Goal: Task Accomplishment & Management: Manage account settings

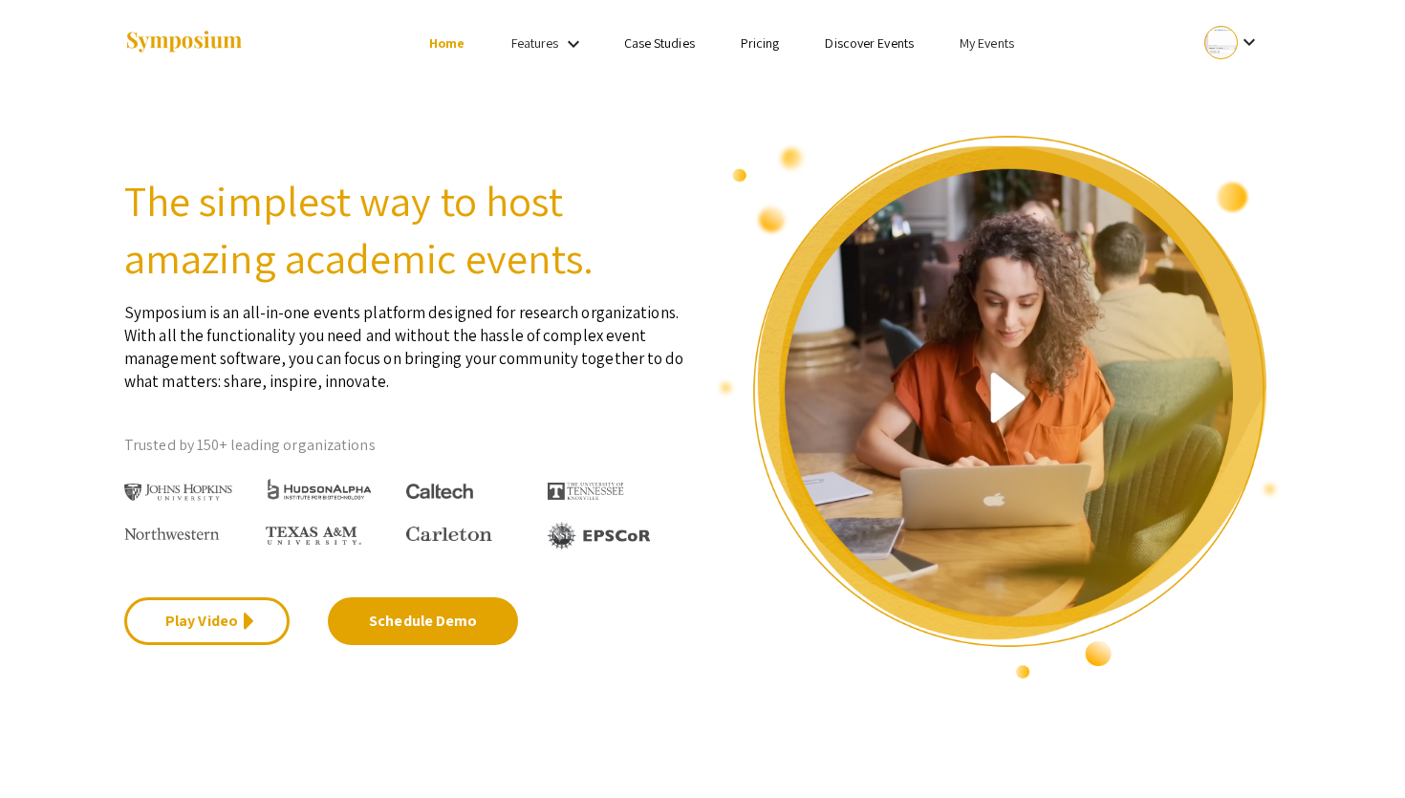
click at [965, 43] on link "My Events" at bounding box center [987, 42] width 54 height 17
click at [984, 72] on button "Events I've organized" at bounding box center [1017, 85] width 163 height 46
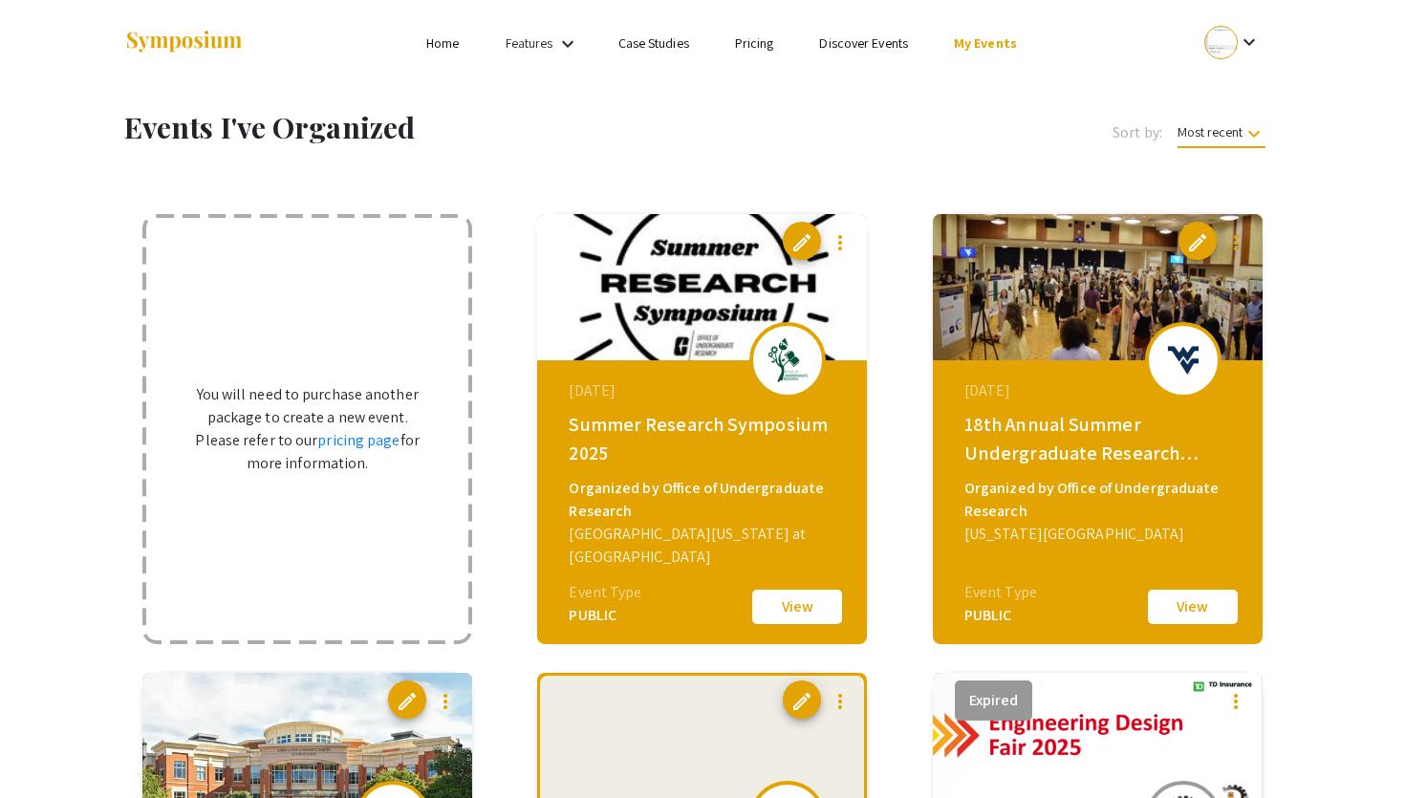
click at [590, 134] on h1 "Events I've Organized" at bounding box center [455, 127] width 662 height 34
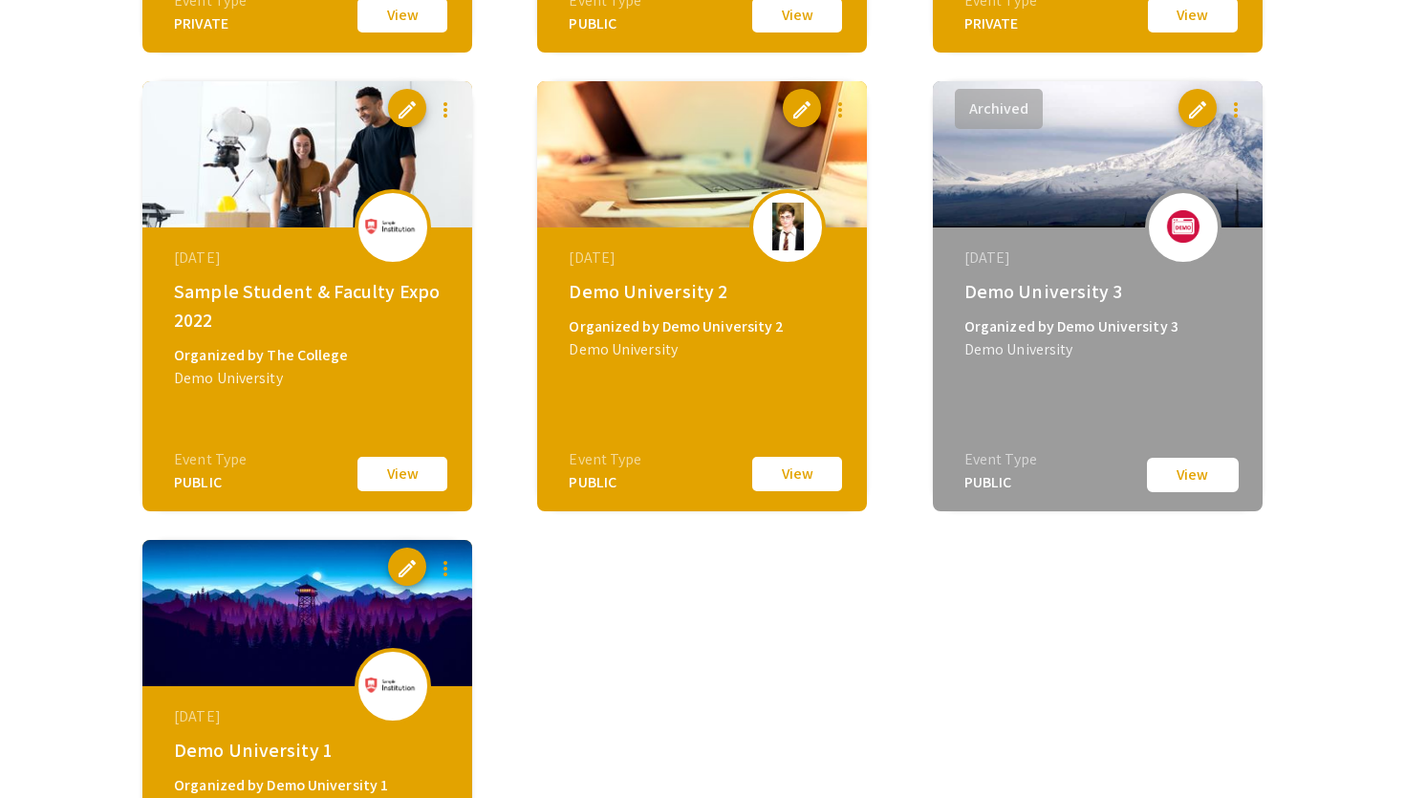
scroll to position [4249, 0]
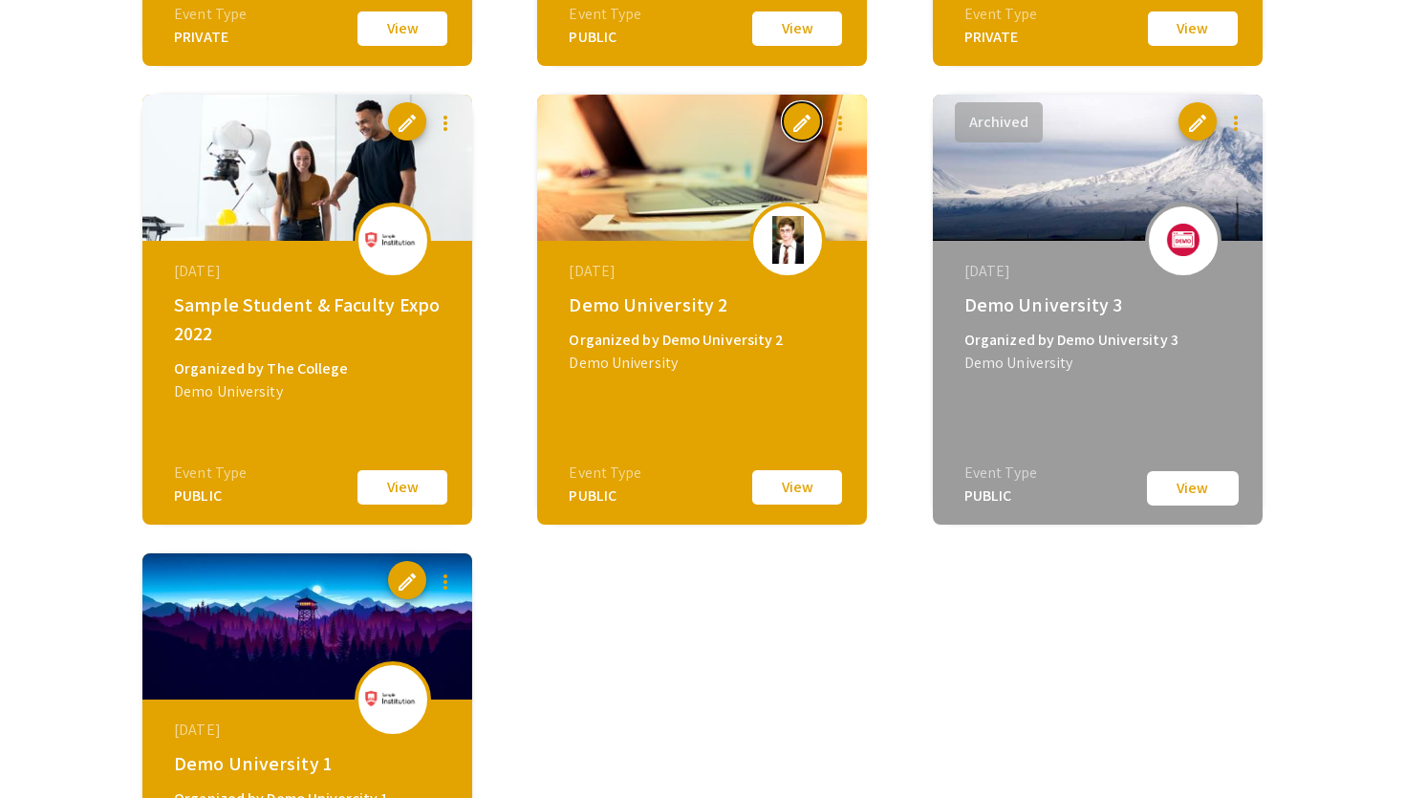
click at [817, 118] on button "edit" at bounding box center [802, 121] width 38 height 38
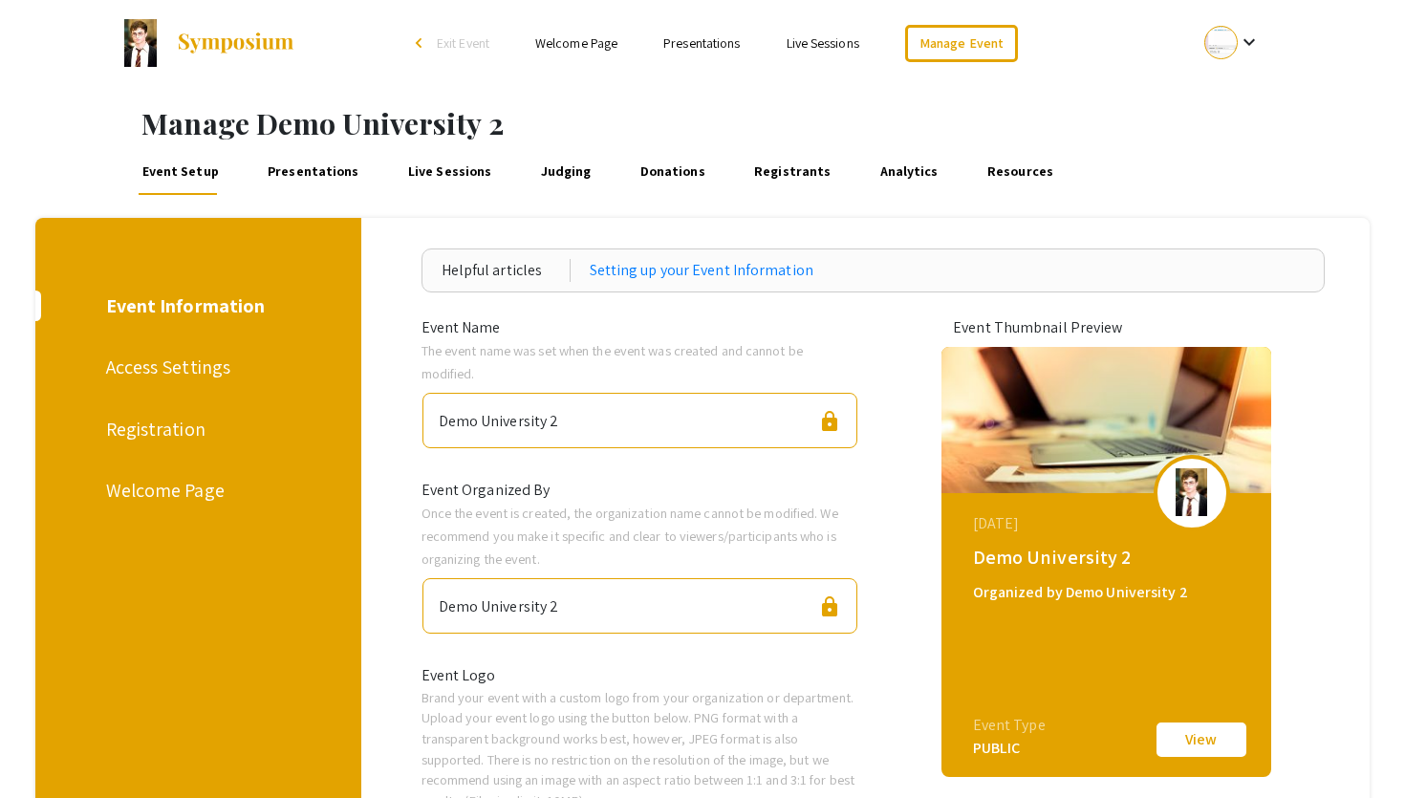
click at [193, 364] on div "Access Settings" at bounding box center [196, 367] width 180 height 29
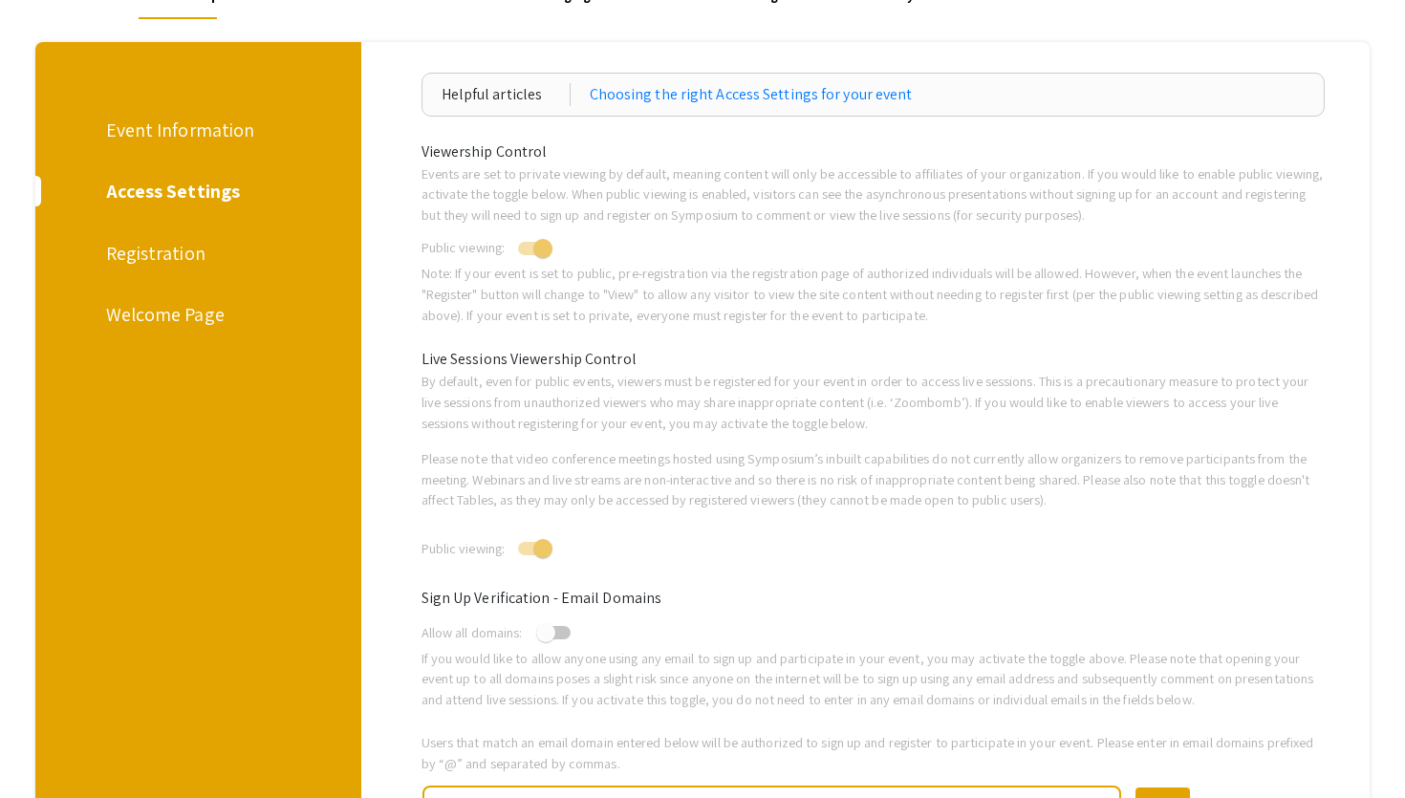
scroll to position [82, 0]
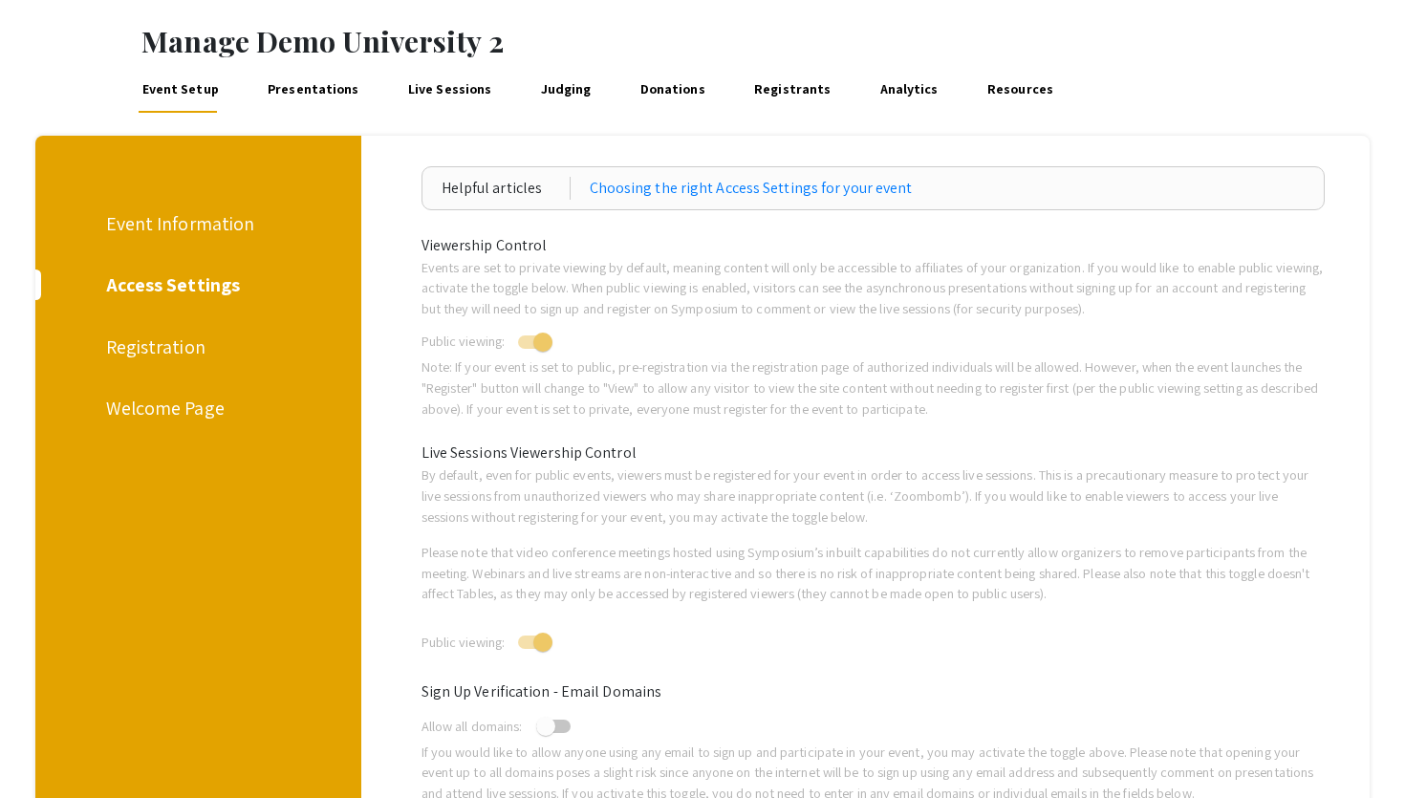
click at [168, 348] on div "Registration" at bounding box center [196, 347] width 180 height 29
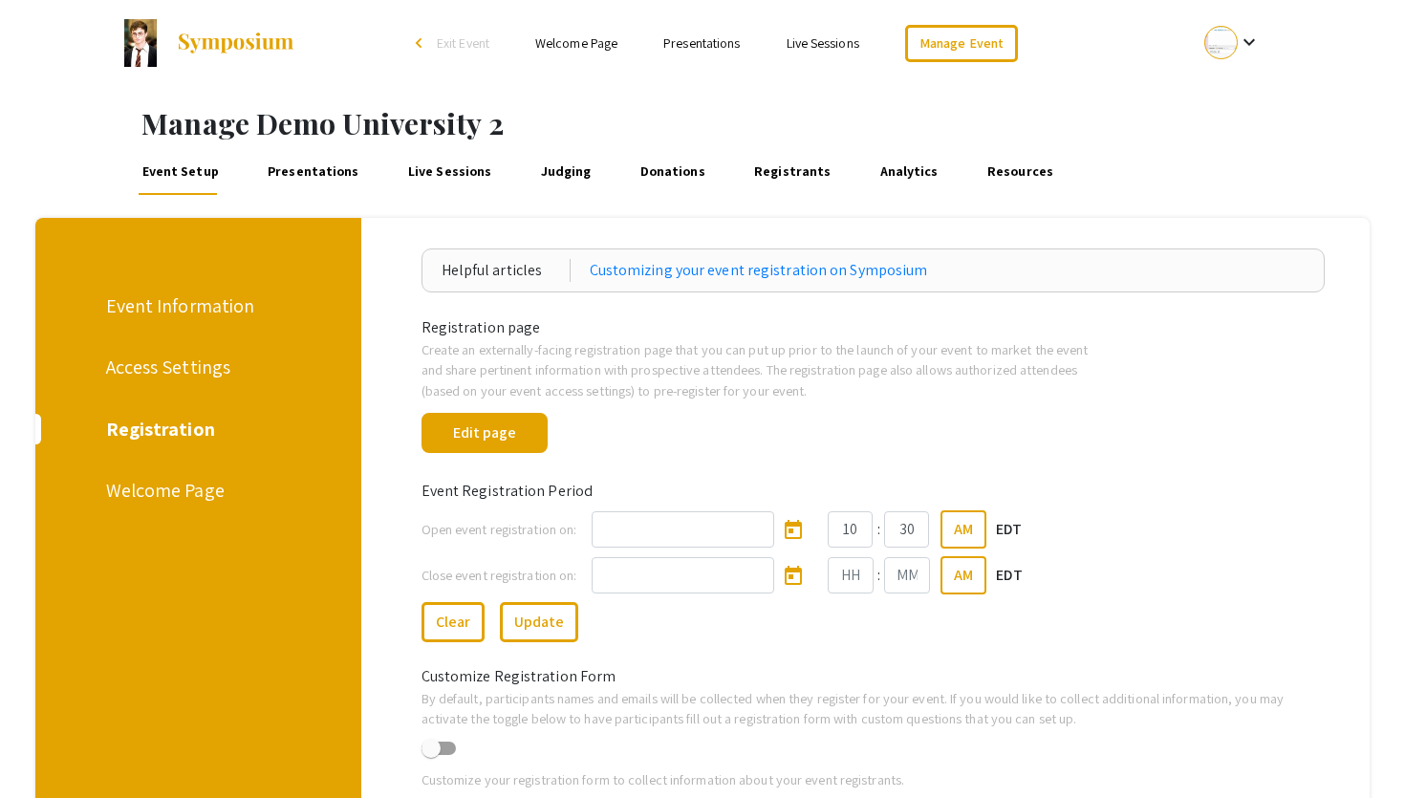
click at [190, 302] on div "Event Information" at bounding box center [196, 306] width 180 height 29
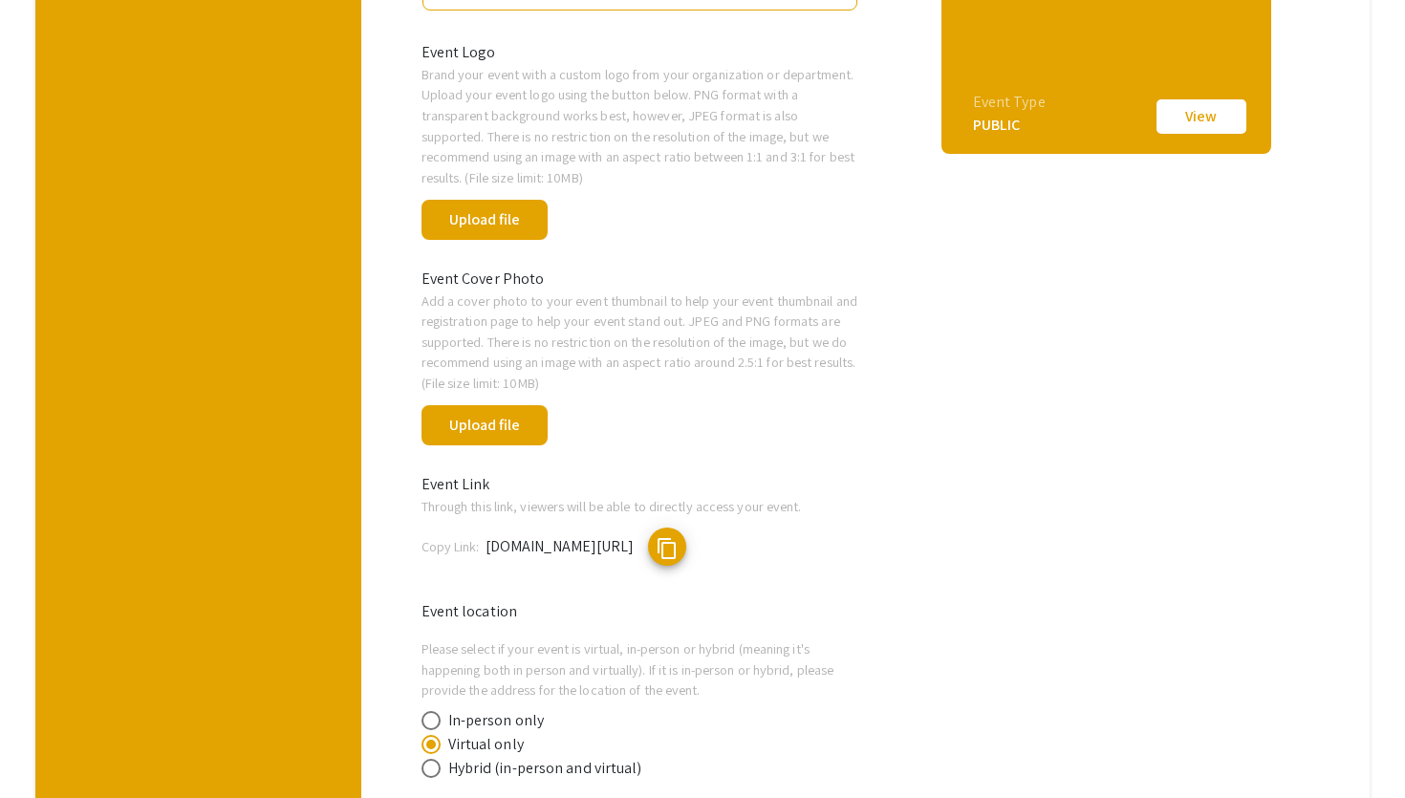
scroll to position [477, 0]
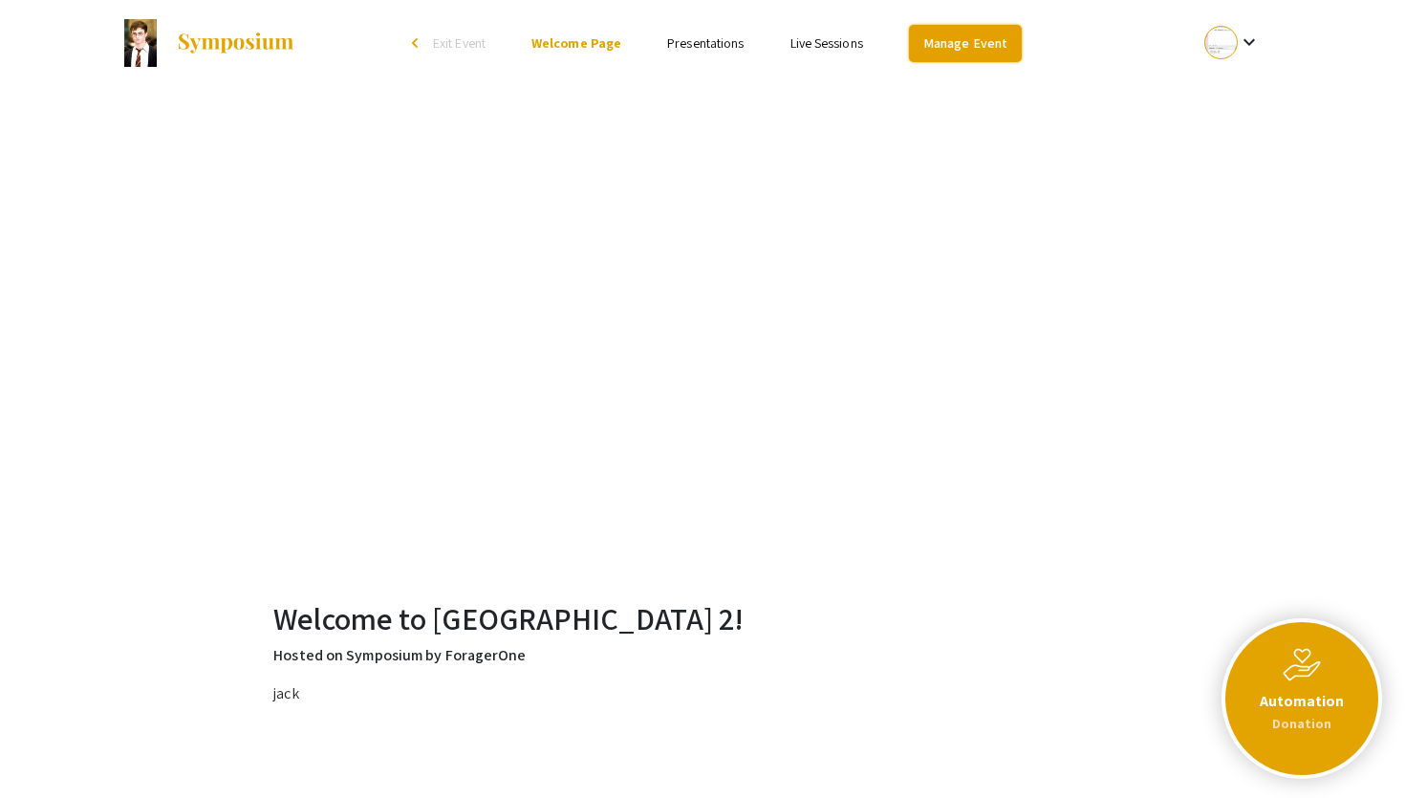
click at [955, 40] on link "Manage Event" at bounding box center [965, 43] width 113 height 37
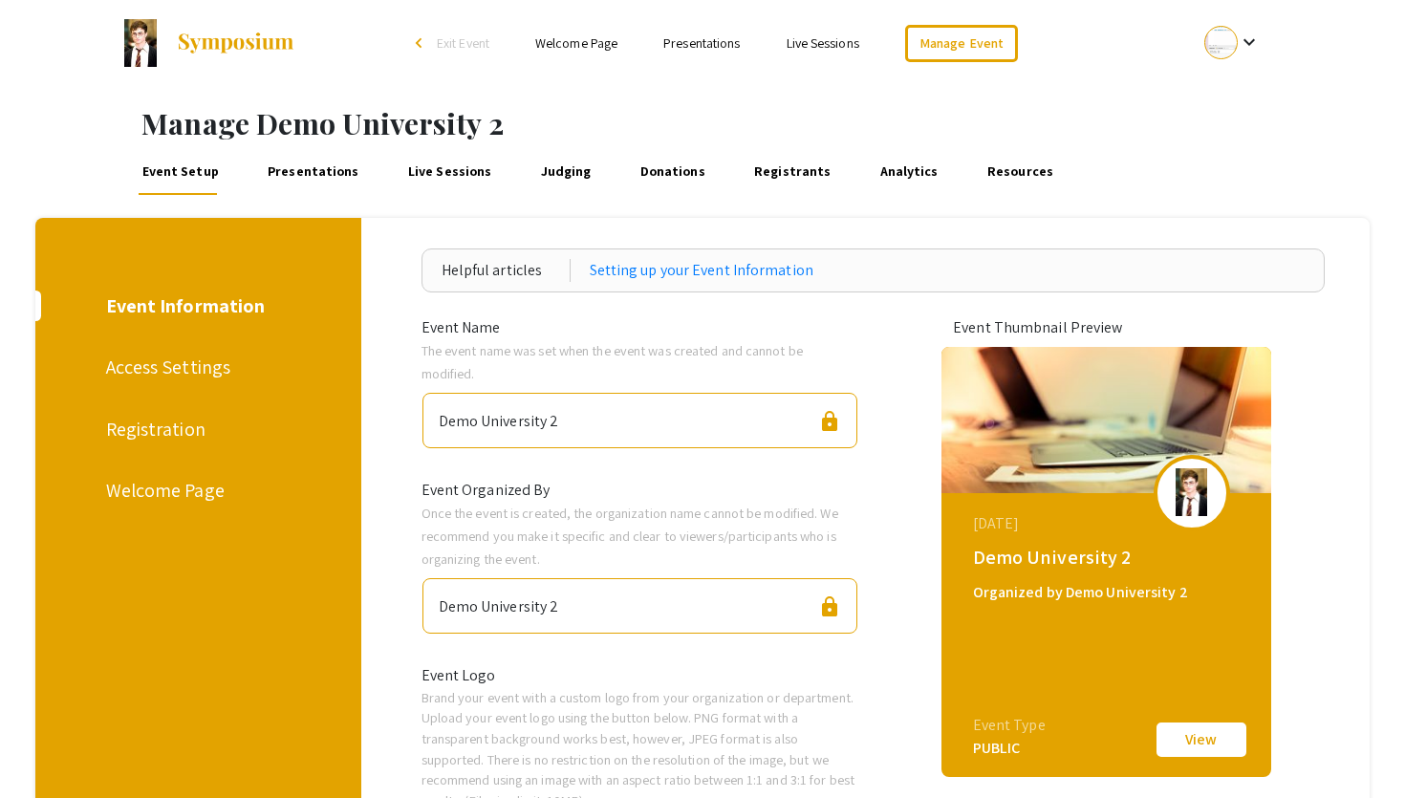
click at [190, 368] on div "Access Settings" at bounding box center [196, 367] width 180 height 29
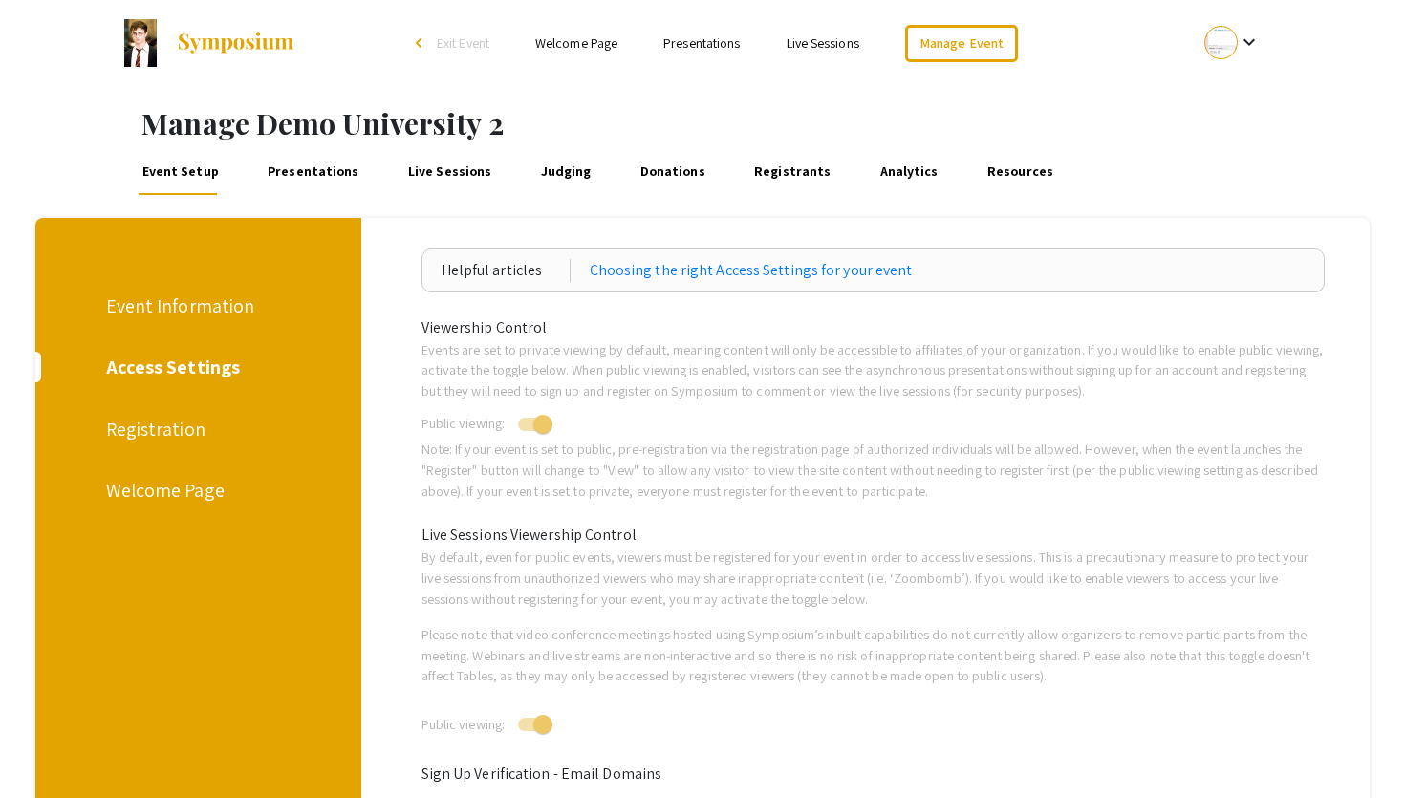
click at [192, 319] on div "Event Information" at bounding box center [196, 306] width 180 height 29
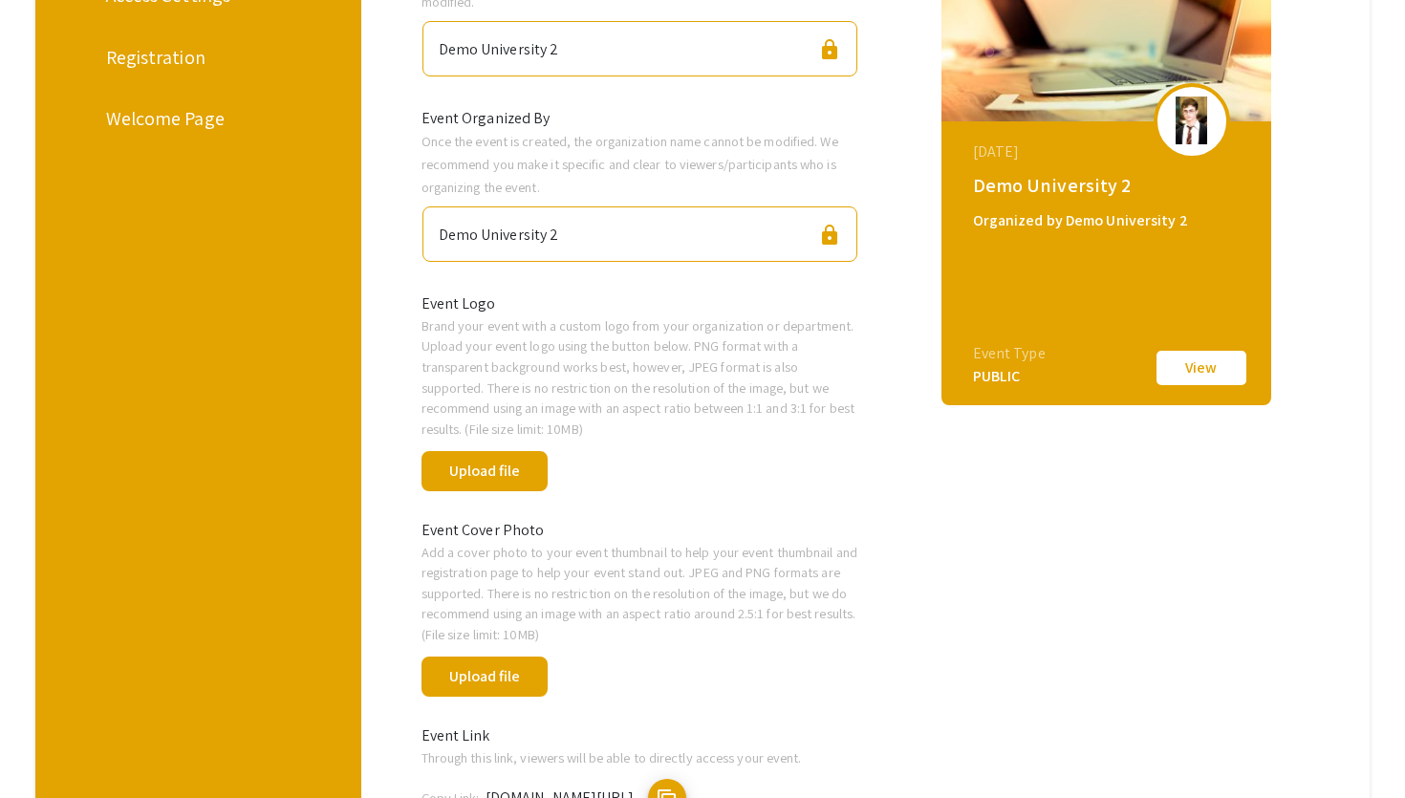
scroll to position [731, 0]
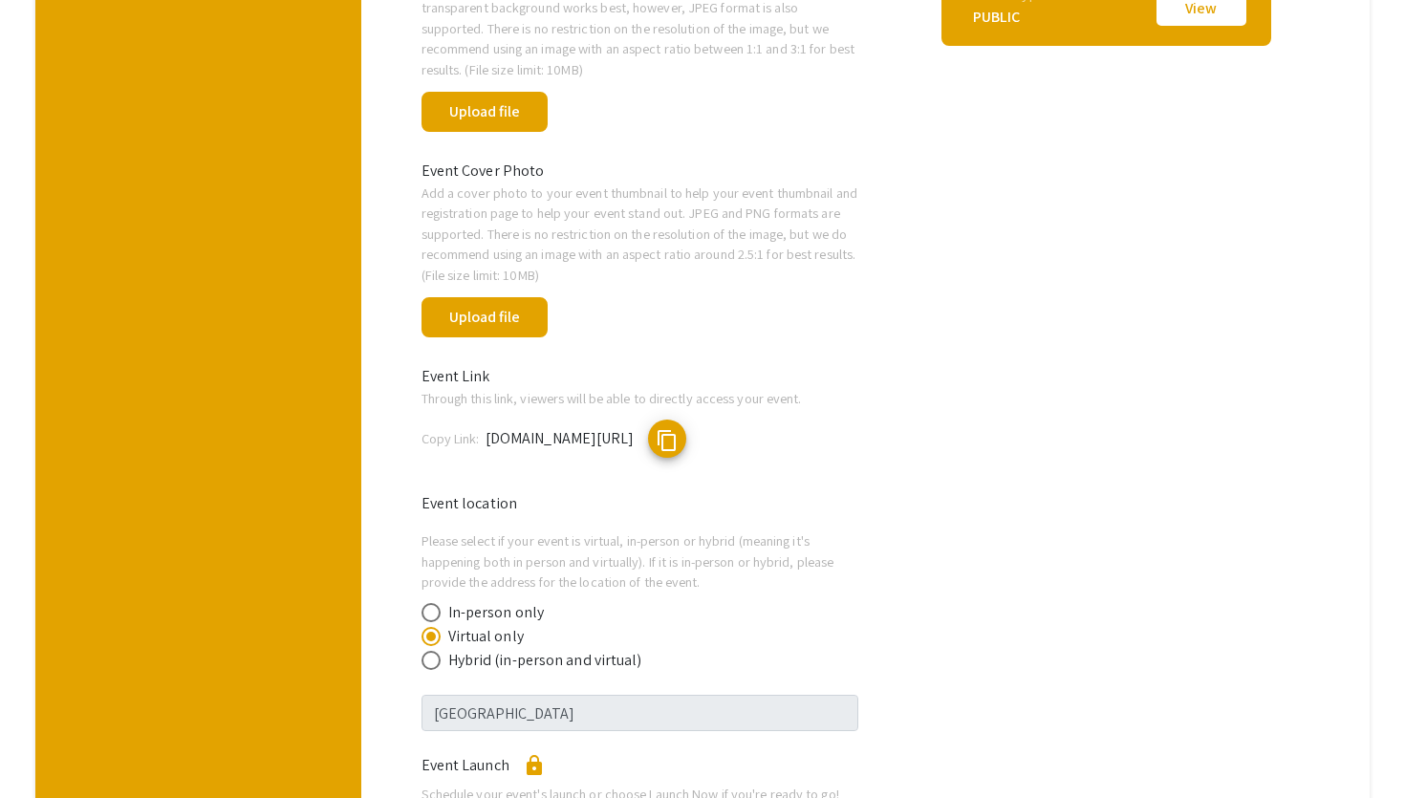
click at [635, 434] on span "symposium.foragerone.com/demo2-steph" at bounding box center [560, 438] width 149 height 20
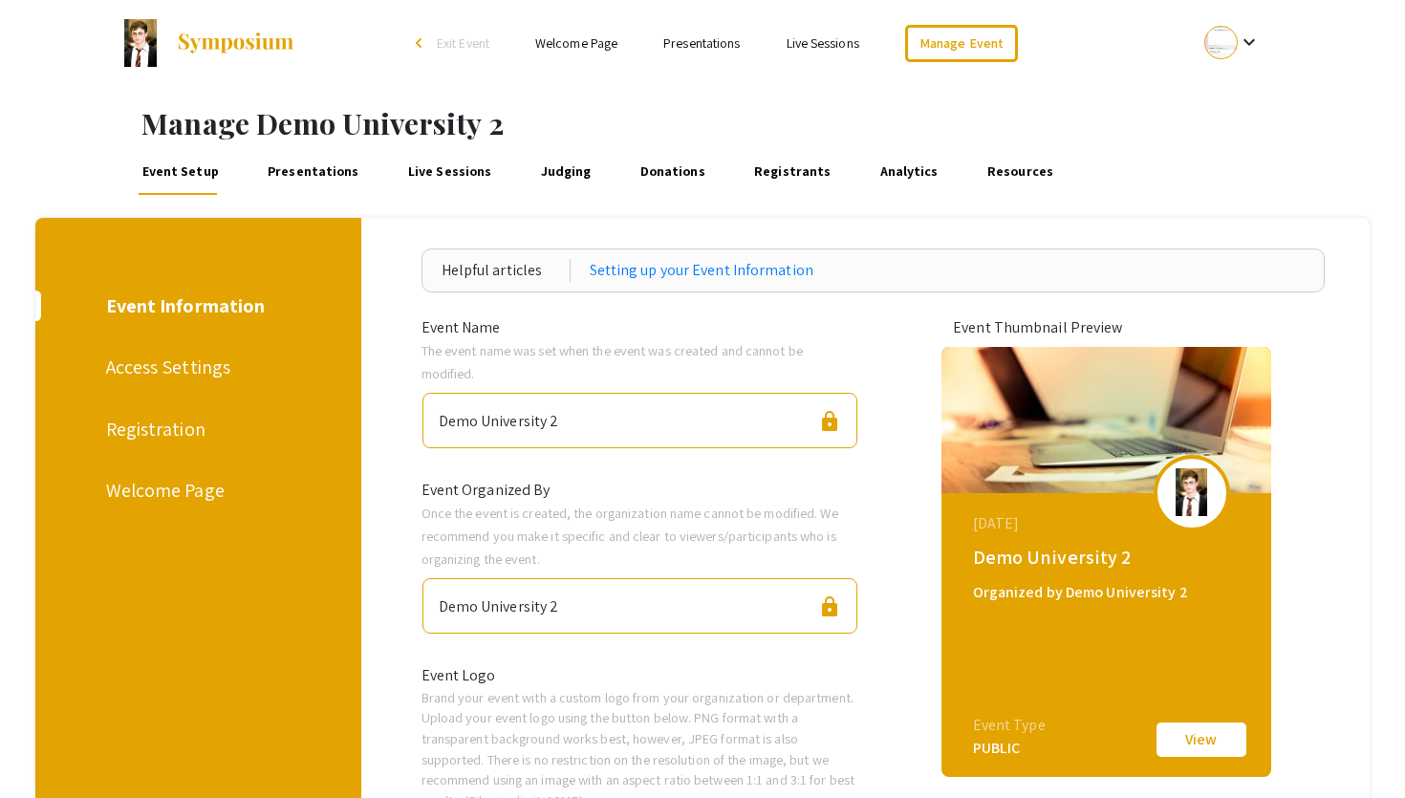
click at [199, 363] on div "Access Settings" at bounding box center [196, 367] width 180 height 29
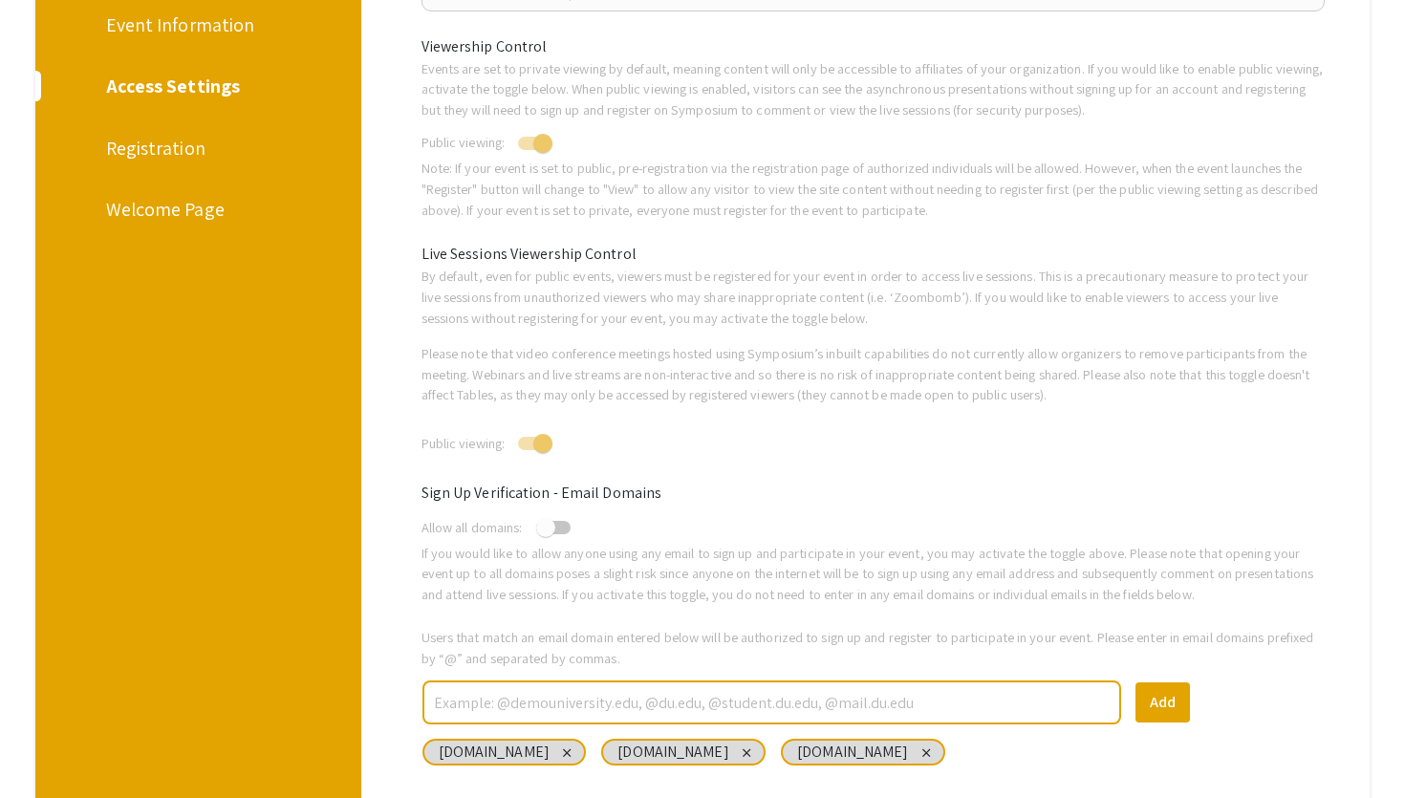
scroll to position [177, 0]
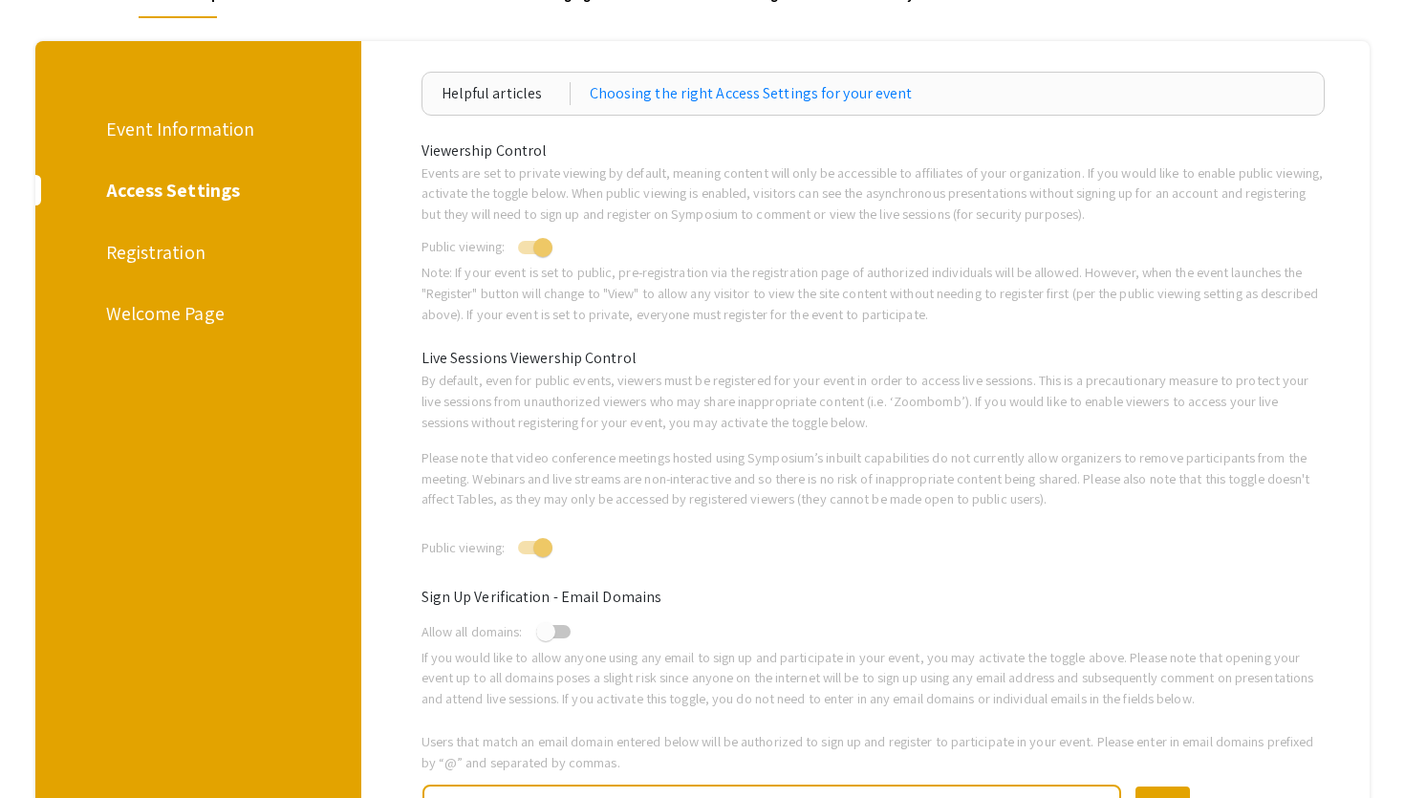
click at [187, 247] on div "Registration" at bounding box center [196, 252] width 180 height 29
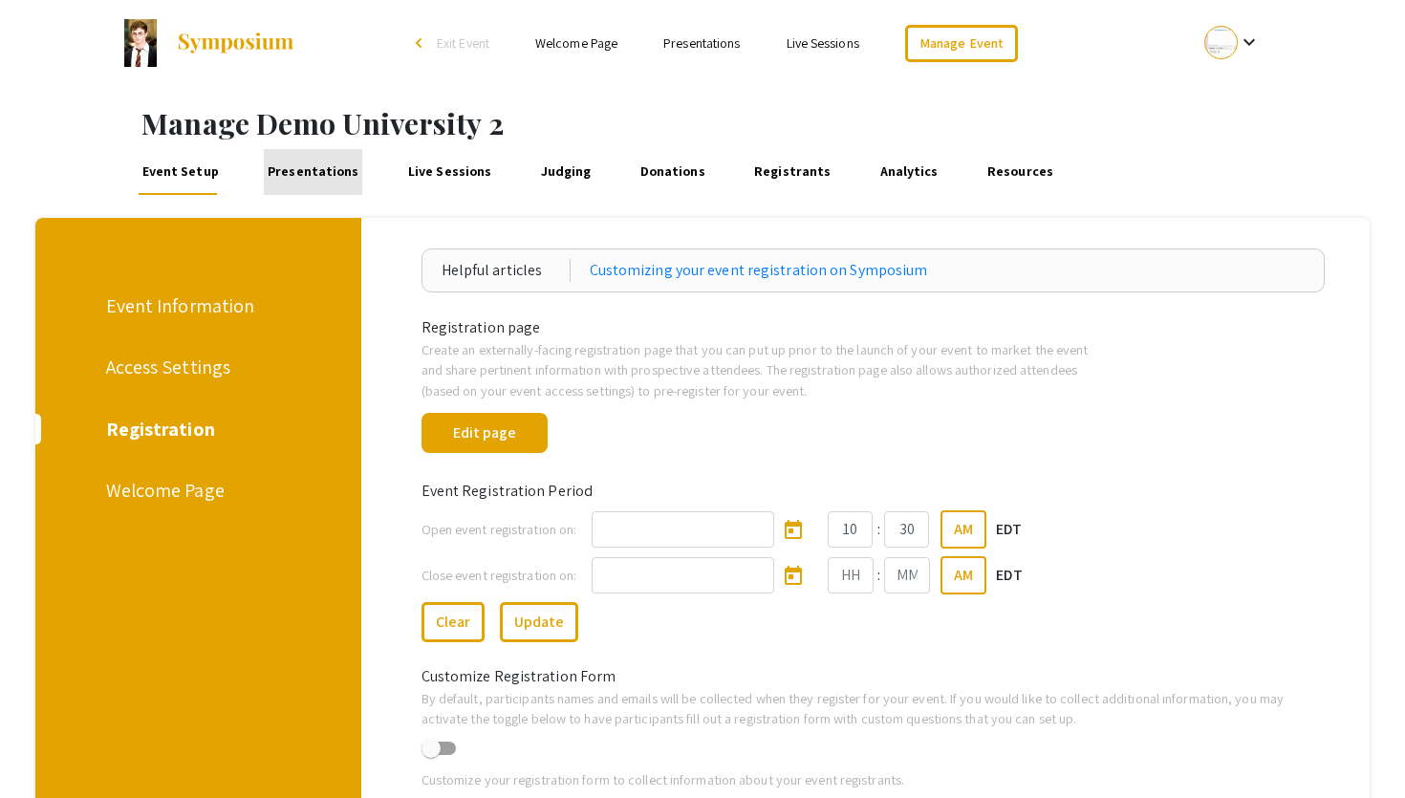
click at [315, 177] on link "Presentations" at bounding box center [313, 172] width 98 height 46
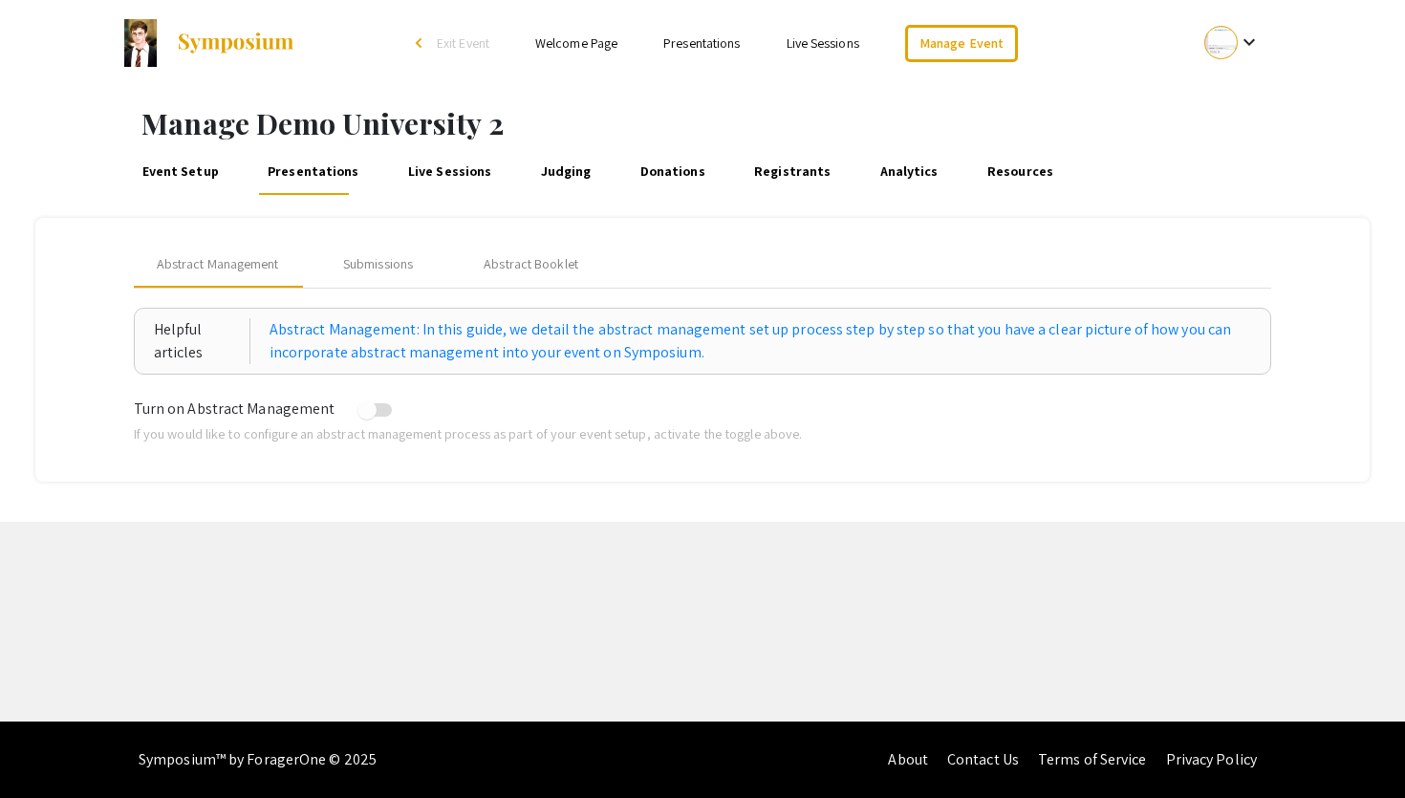
click at [449, 177] on link "Live Sessions" at bounding box center [449, 172] width 91 height 46
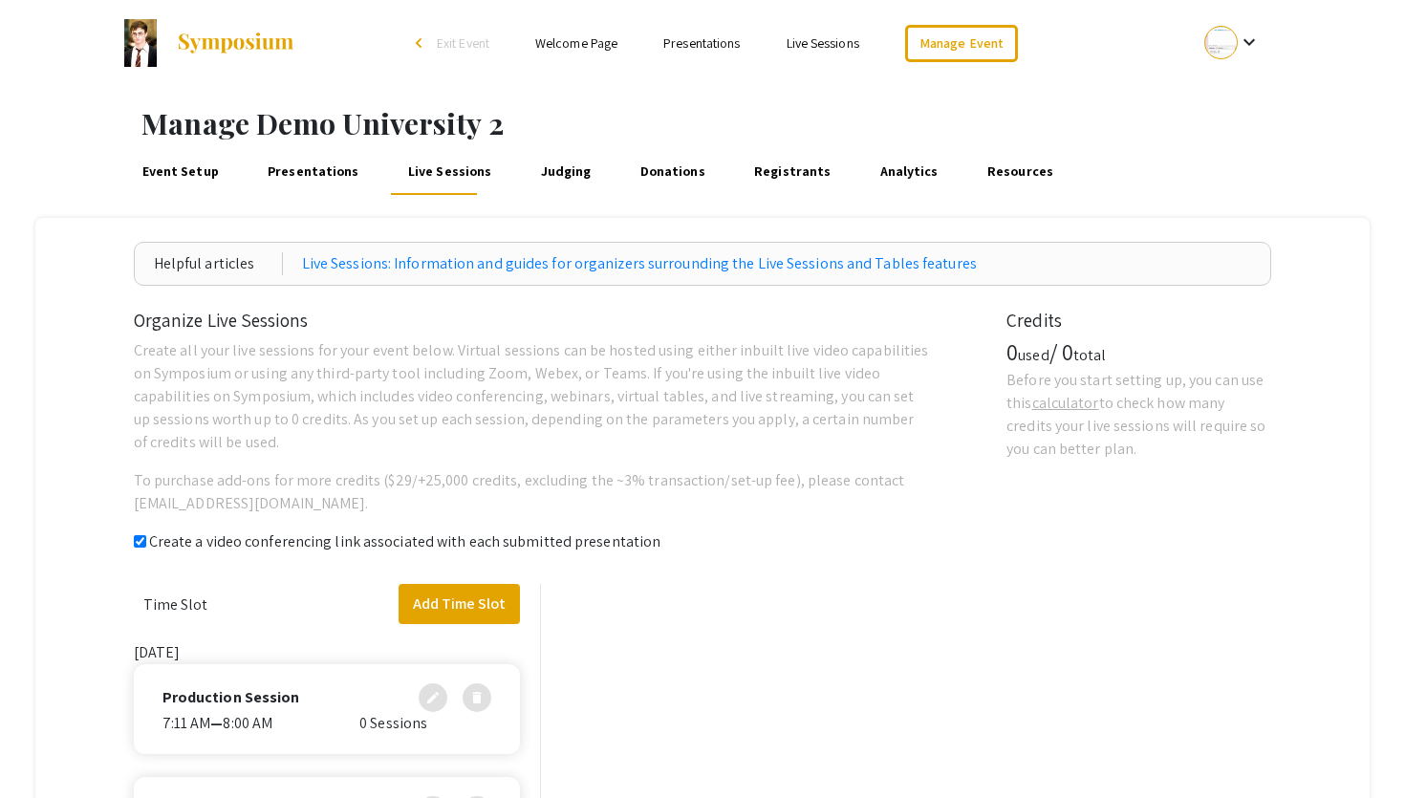
checkbox input "true"
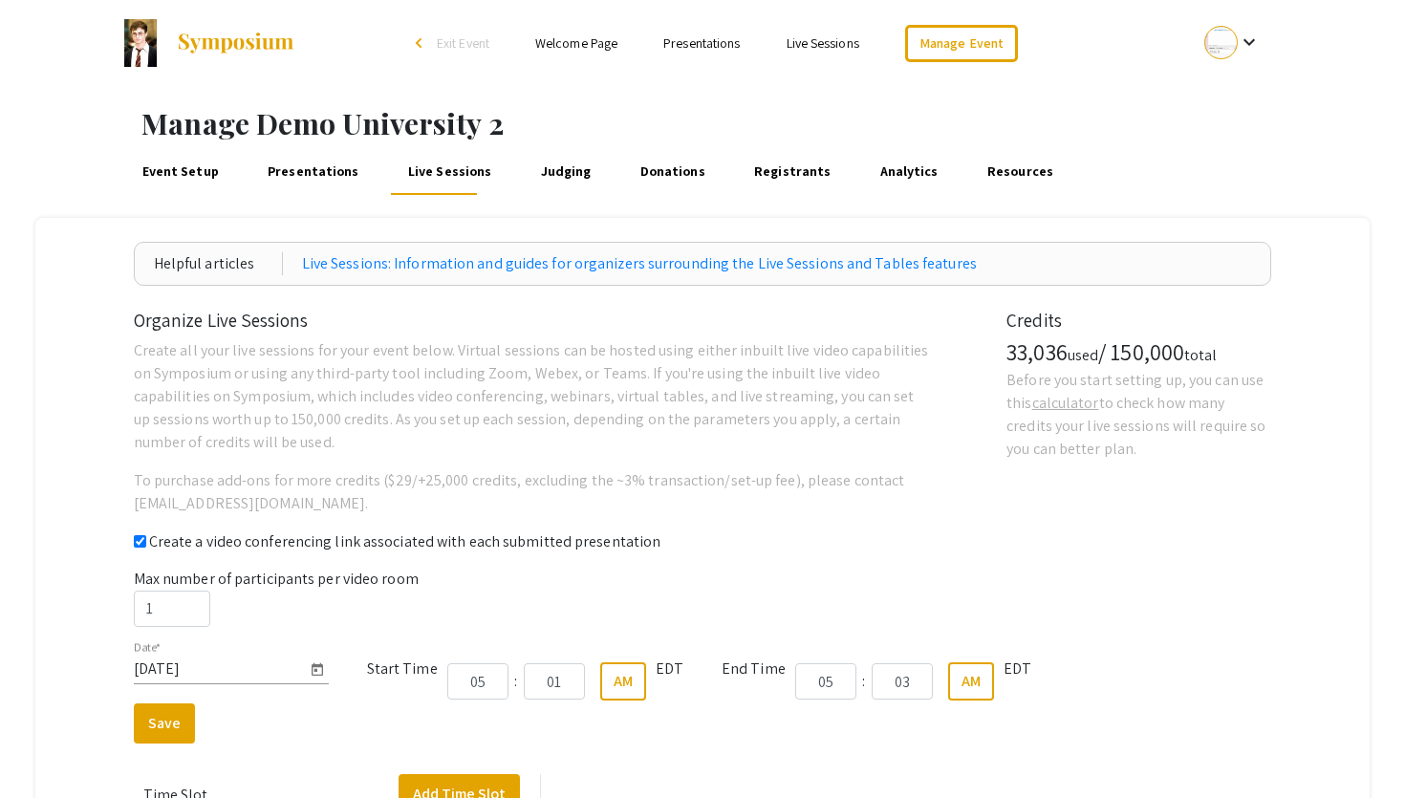
click at [212, 171] on link "Event Setup" at bounding box center [180, 172] width 83 height 46
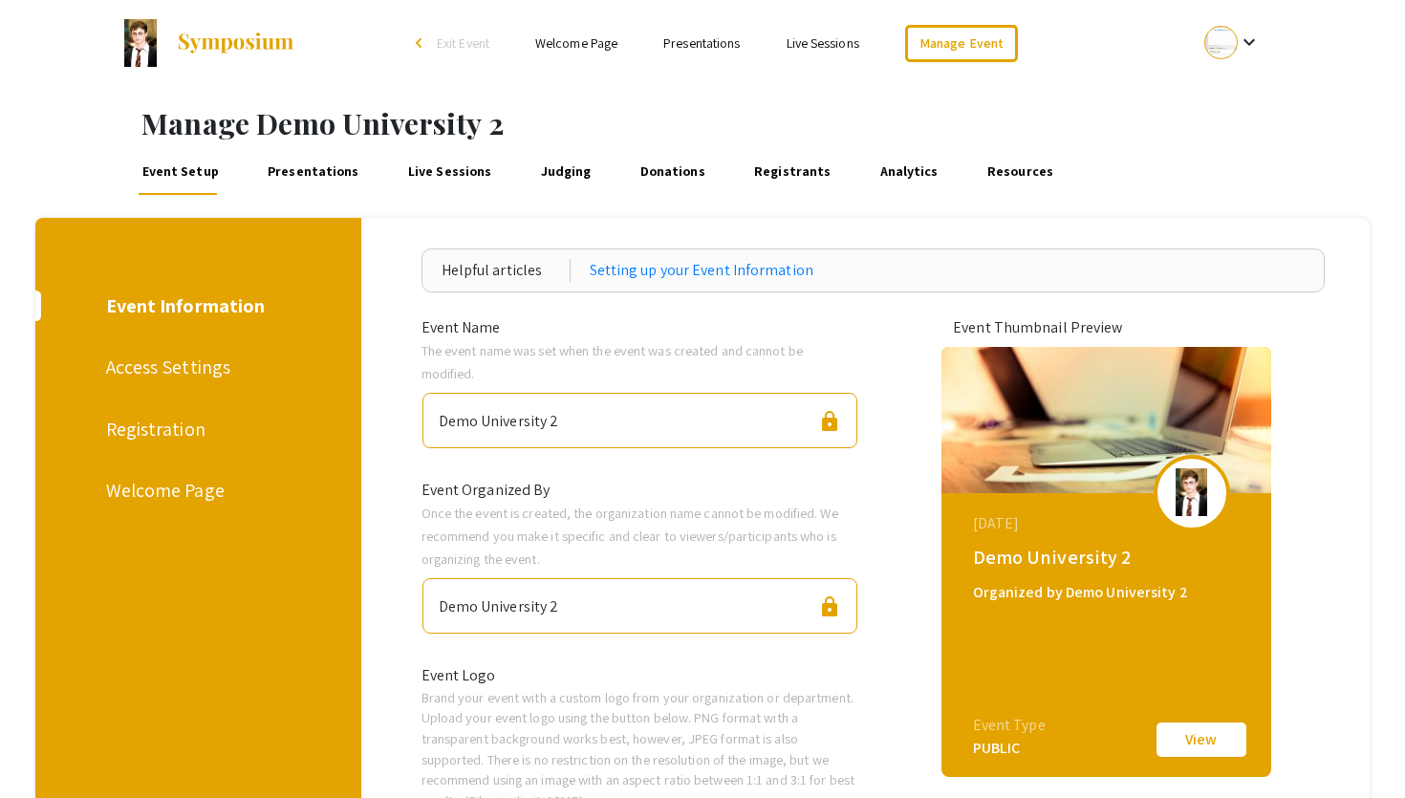
click at [179, 432] on div "Registration" at bounding box center [196, 429] width 180 height 29
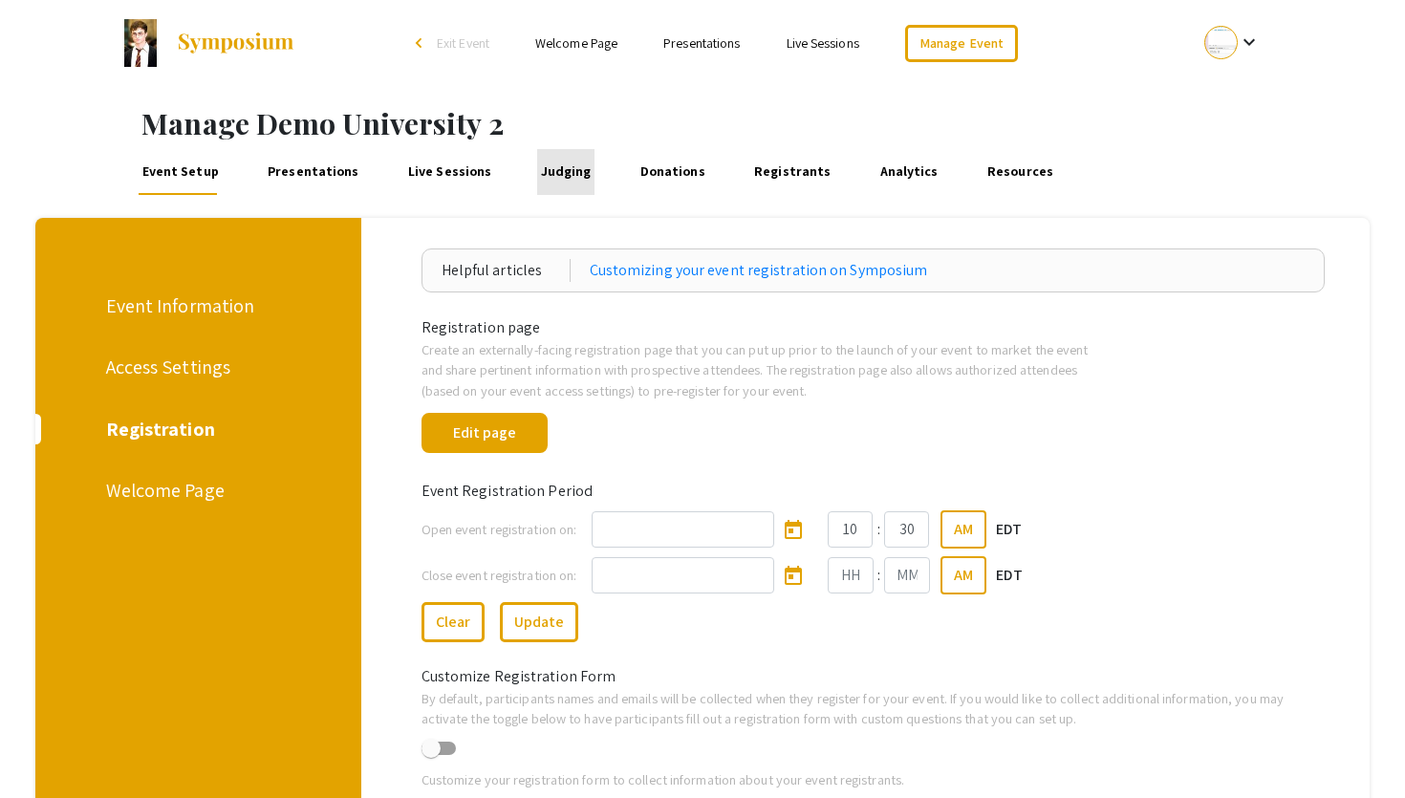
click at [561, 181] on link "Judging" at bounding box center [565, 172] width 57 height 46
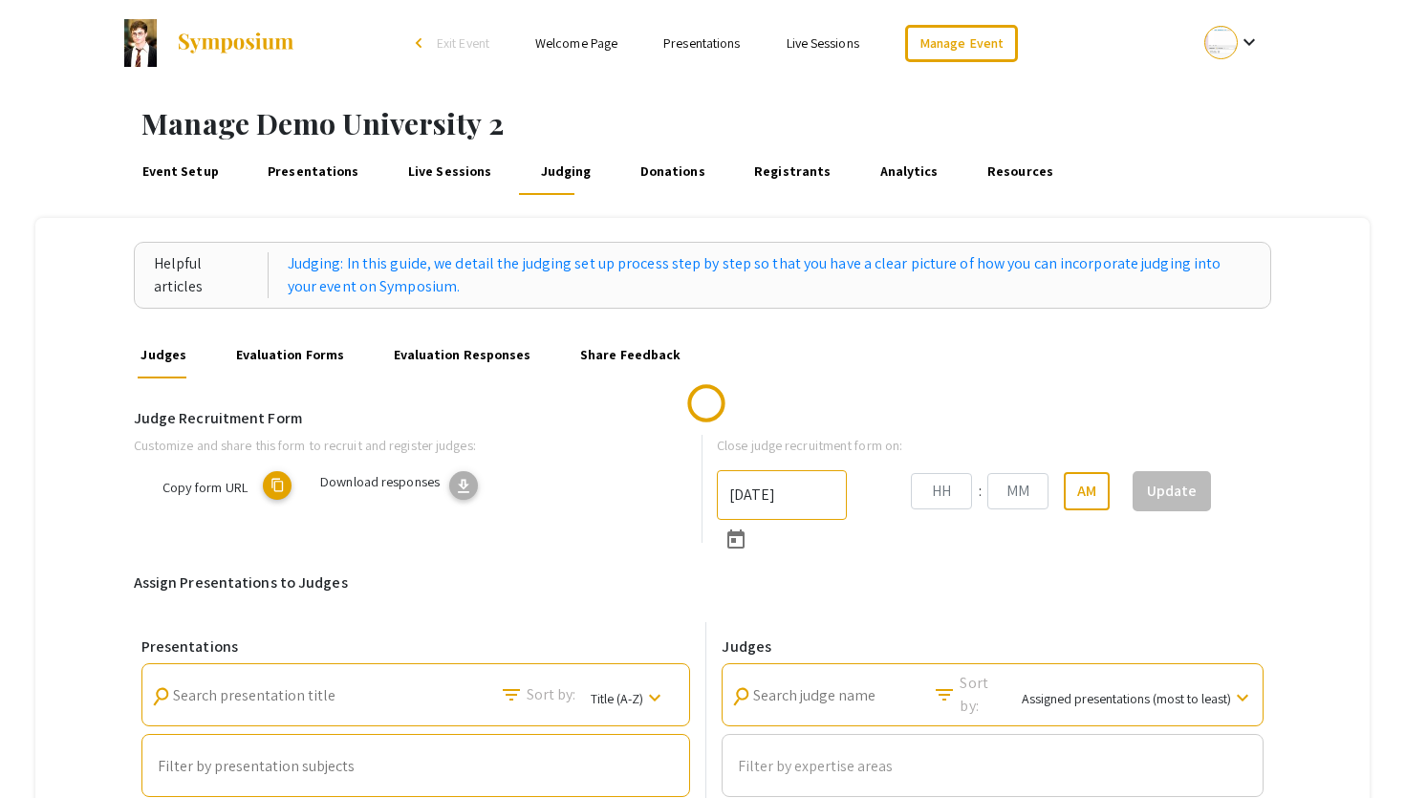
type input "10/29/2022"
type input "03"
type input "00"
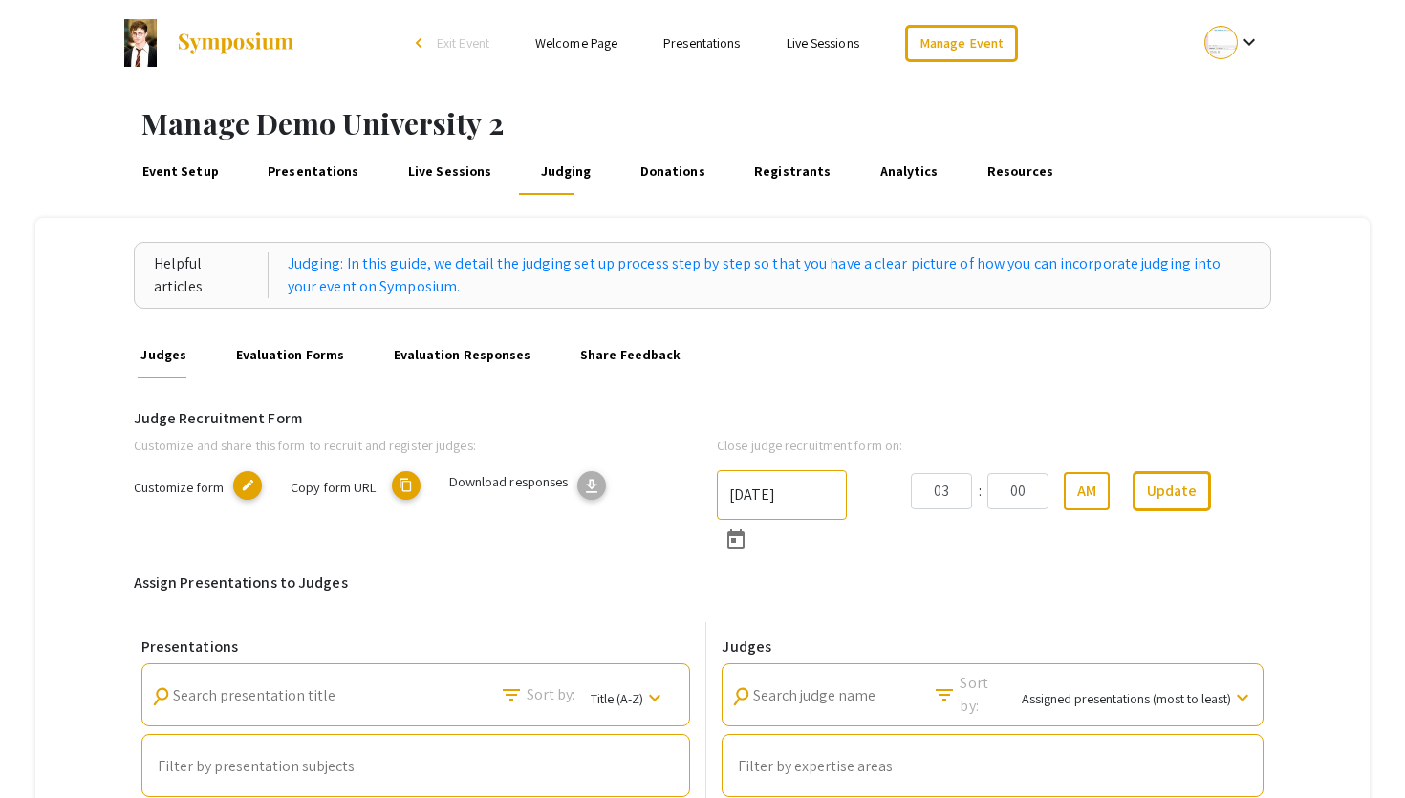
click at [604, 361] on link "Share Feedback" at bounding box center [630, 356] width 108 height 46
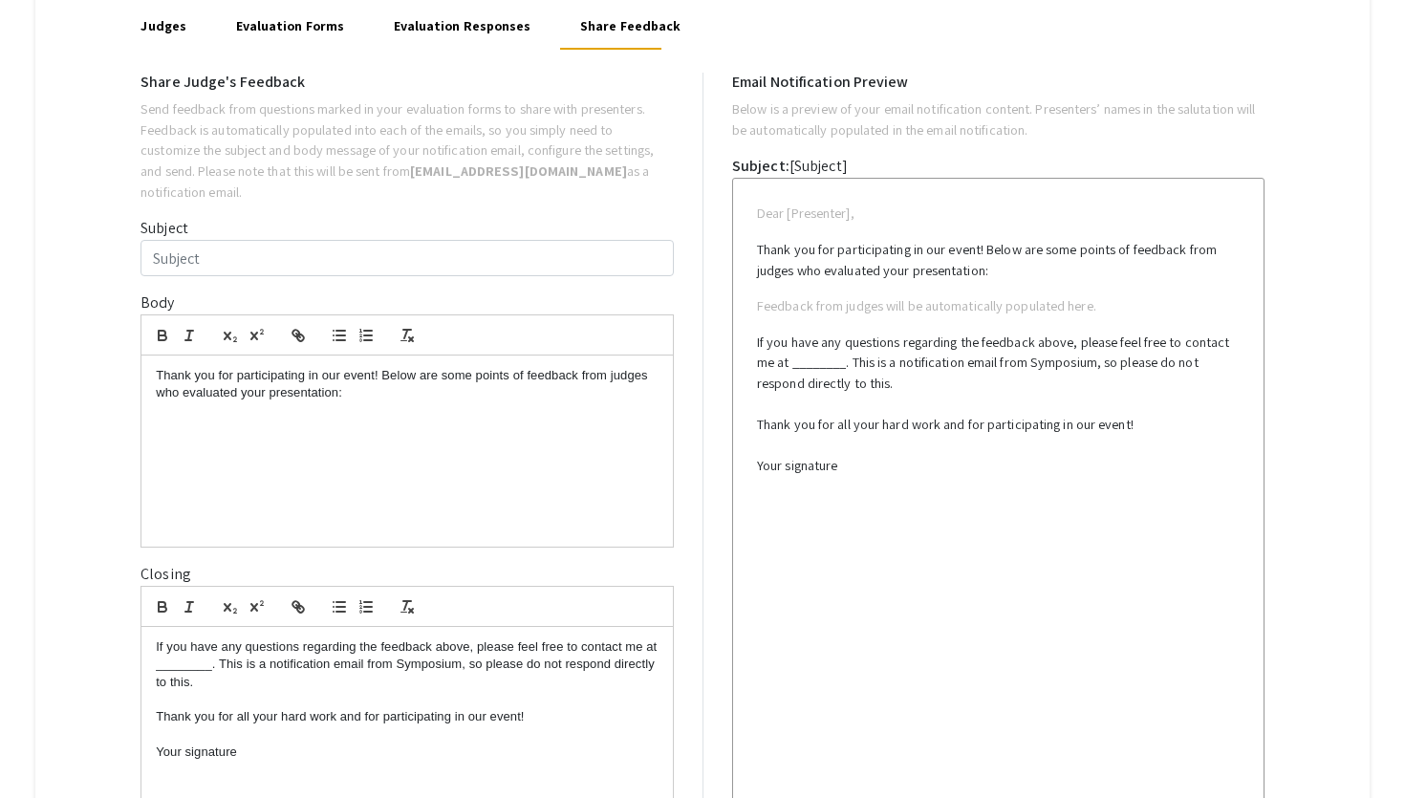
type input "LOREM IPSUM"
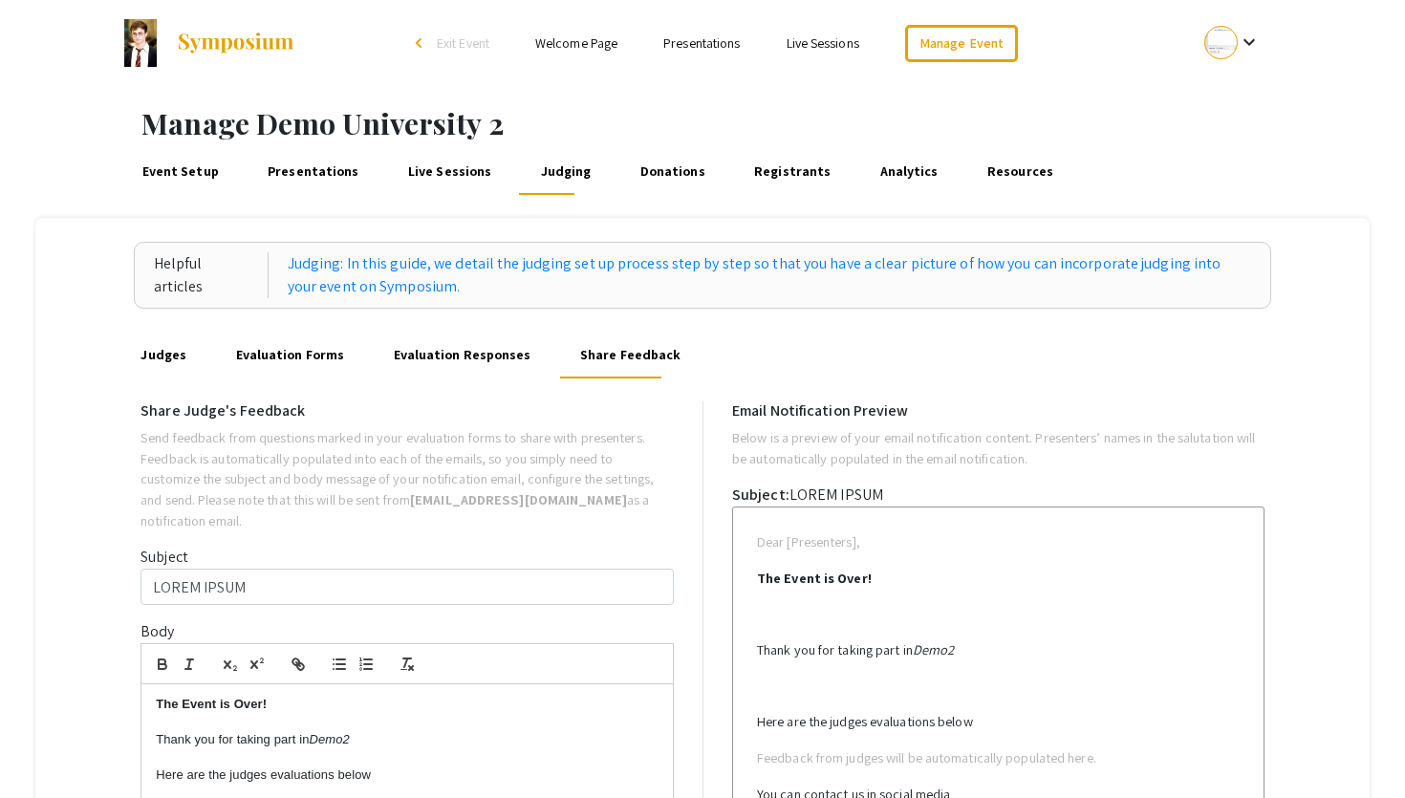
click at [703, 48] on link "Presentations" at bounding box center [701, 42] width 76 height 17
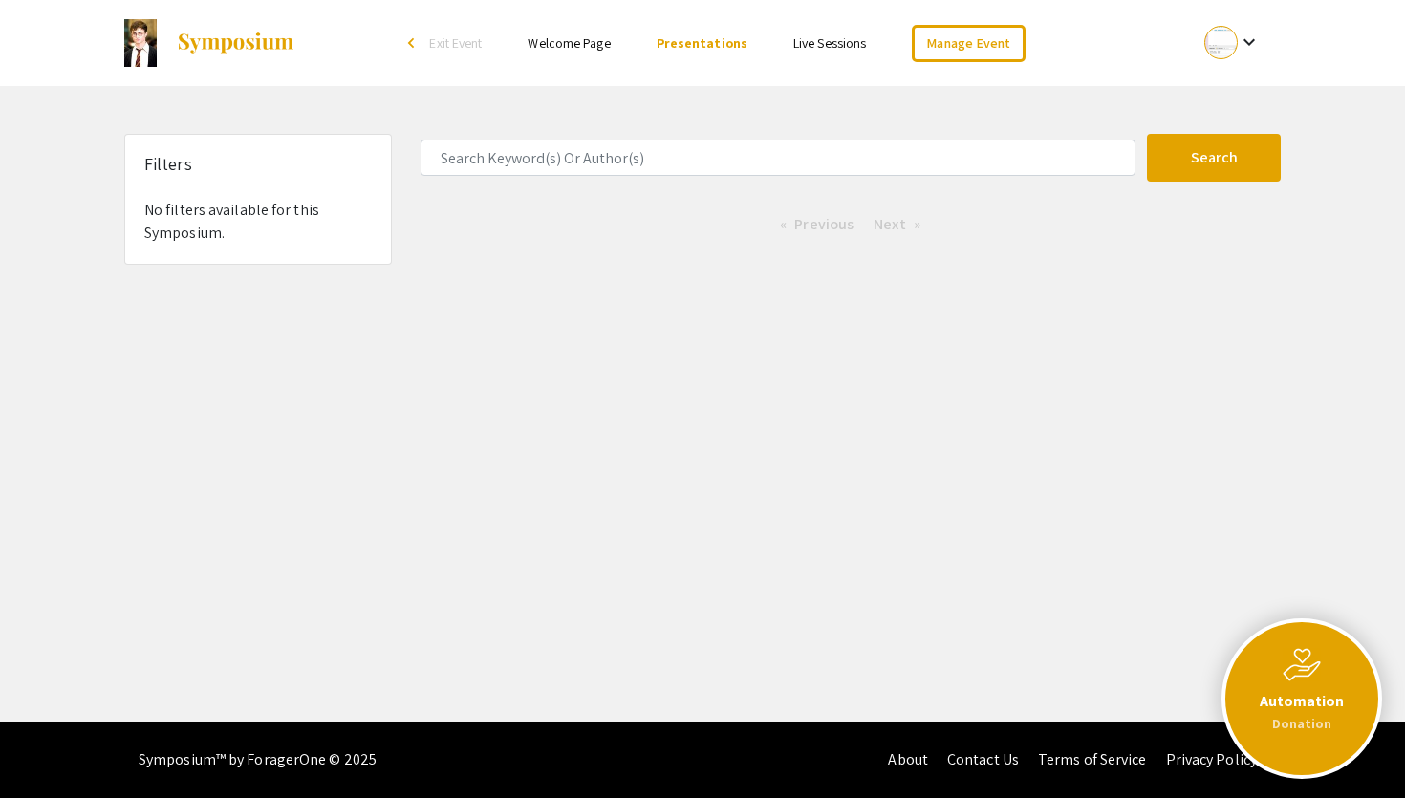
click at [462, 36] on span "Exit Event" at bounding box center [455, 42] width 53 height 17
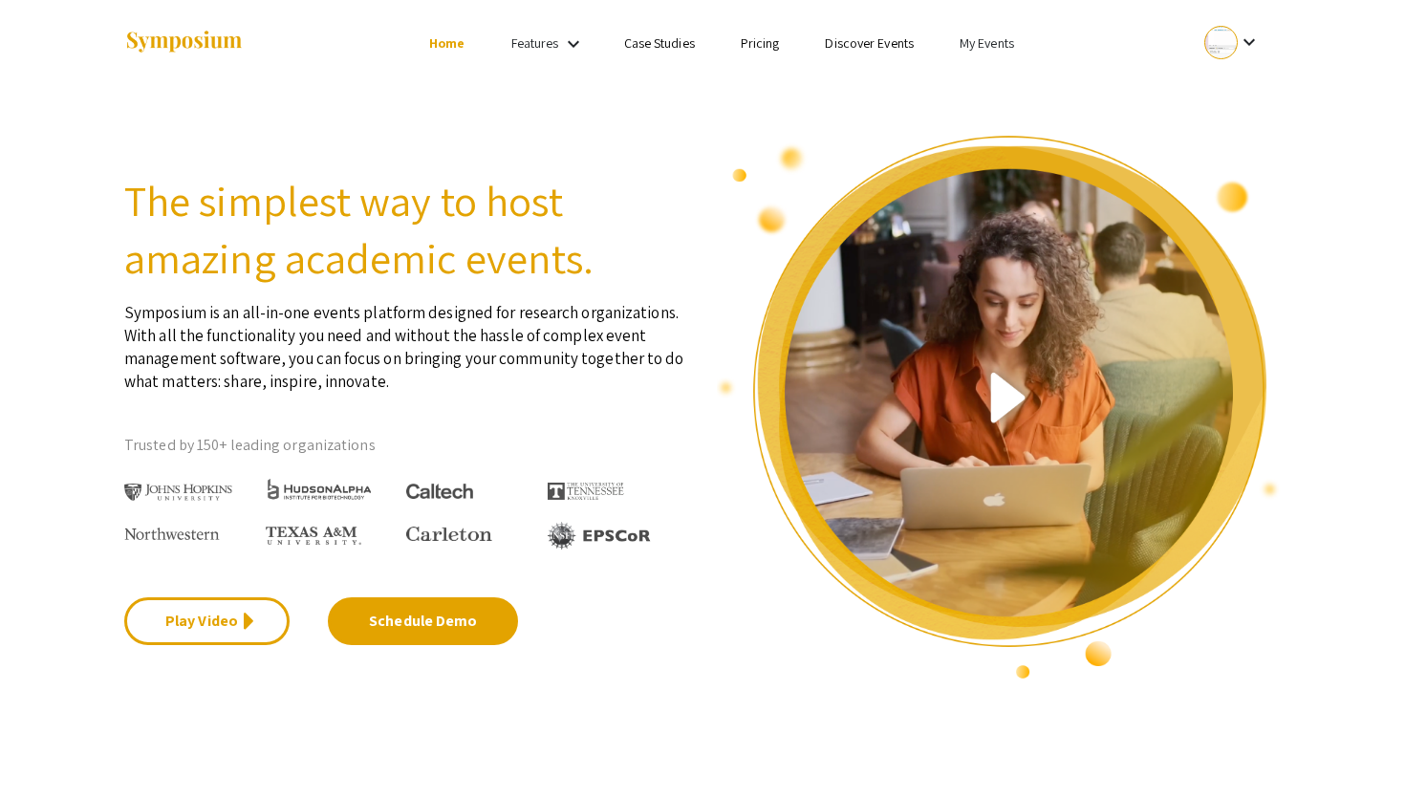
click at [992, 50] on link "My Events" at bounding box center [987, 42] width 54 height 17
click at [999, 77] on button "Events I've organized" at bounding box center [1017, 85] width 163 height 46
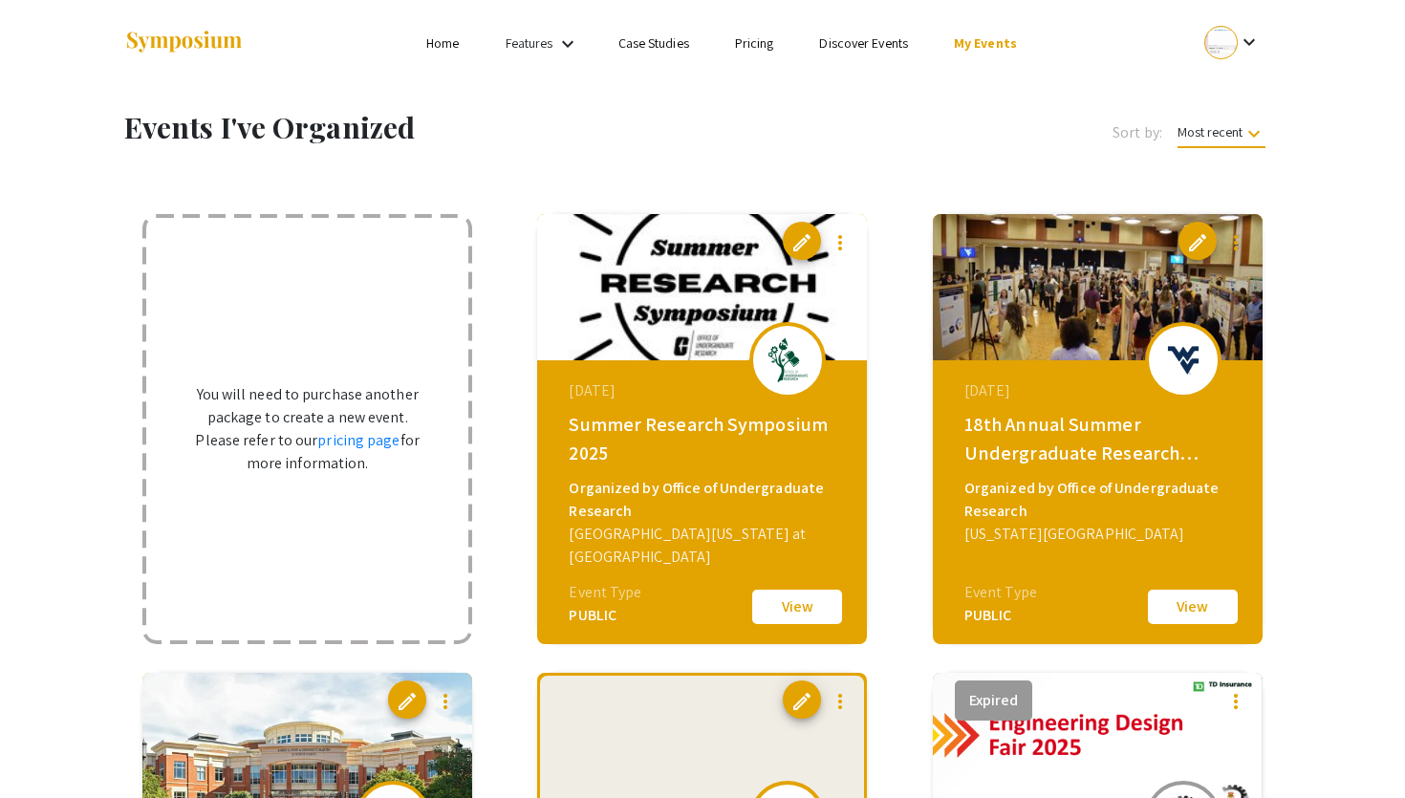
click at [779, 601] on button "View" at bounding box center [797, 607] width 96 height 40
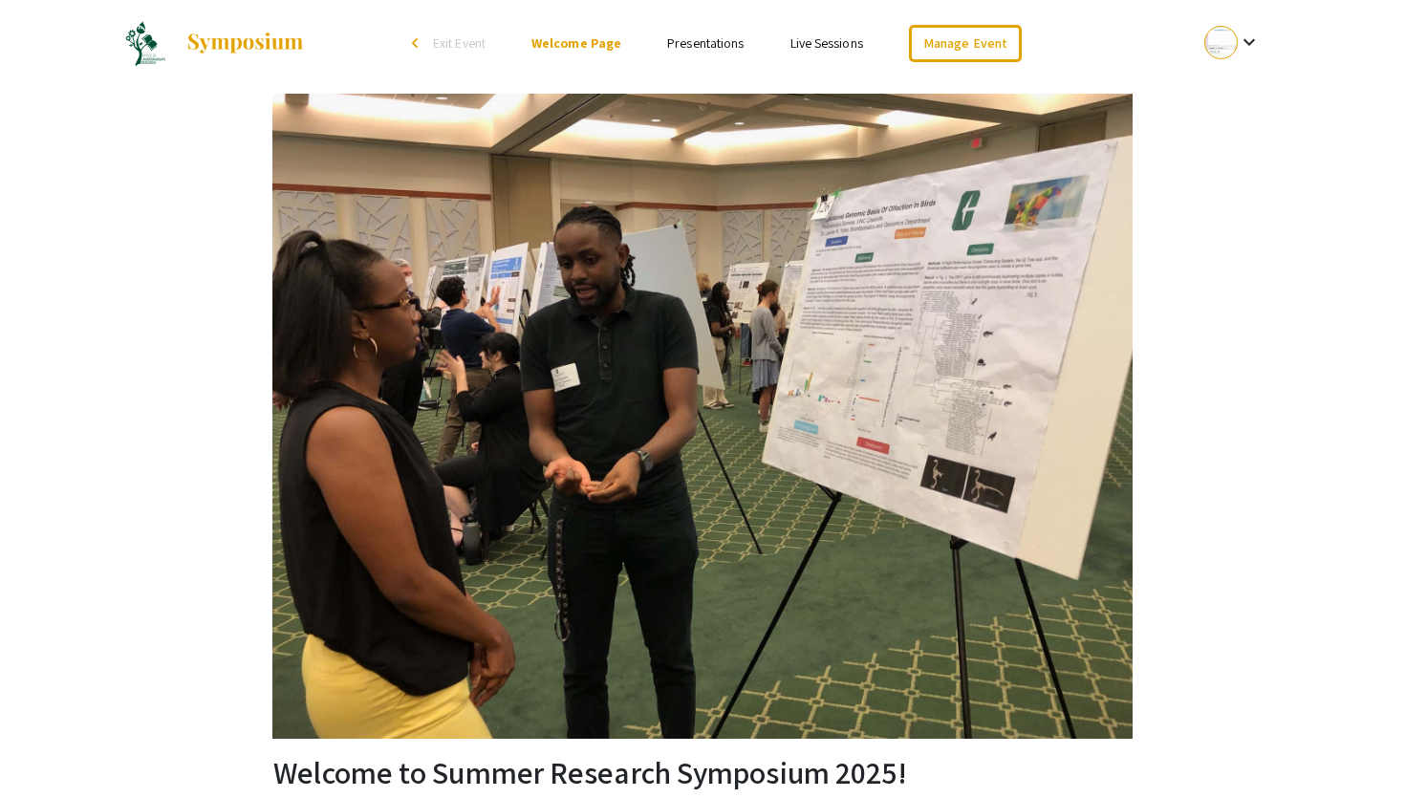
click at [710, 43] on link "Presentations" at bounding box center [705, 42] width 76 height 17
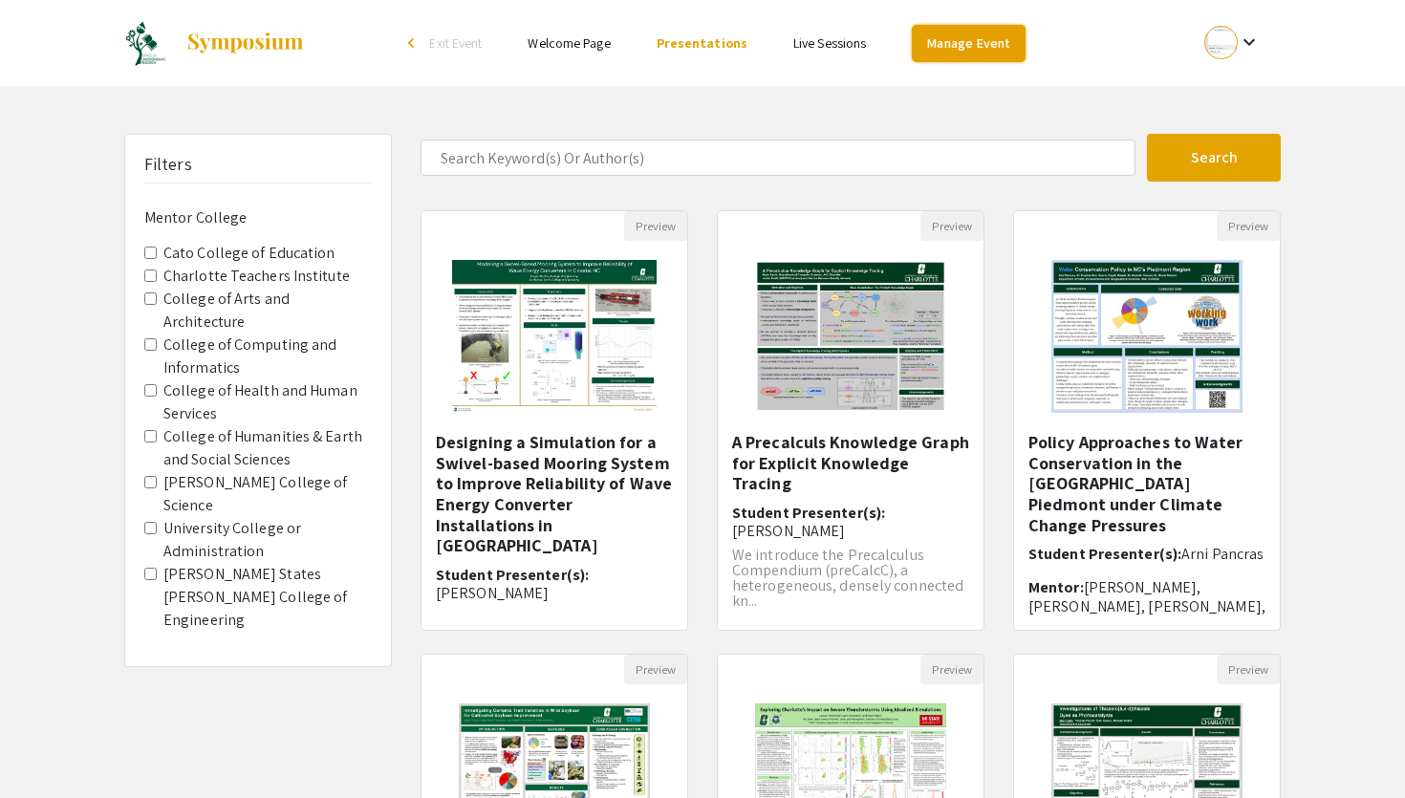
click at [995, 48] on link "Manage Event" at bounding box center [968, 43] width 113 height 37
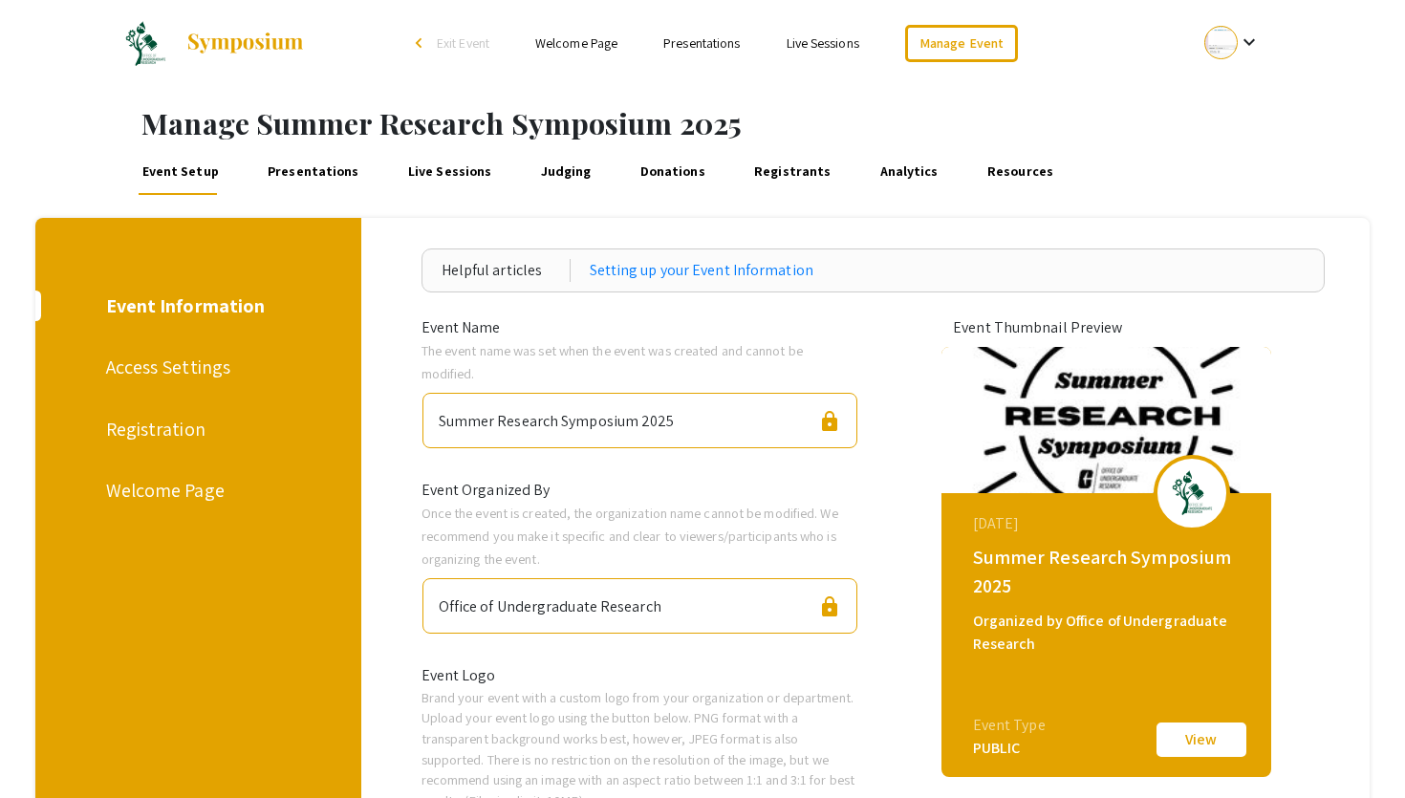
click at [878, 165] on link "Analytics" at bounding box center [909, 172] width 65 height 46
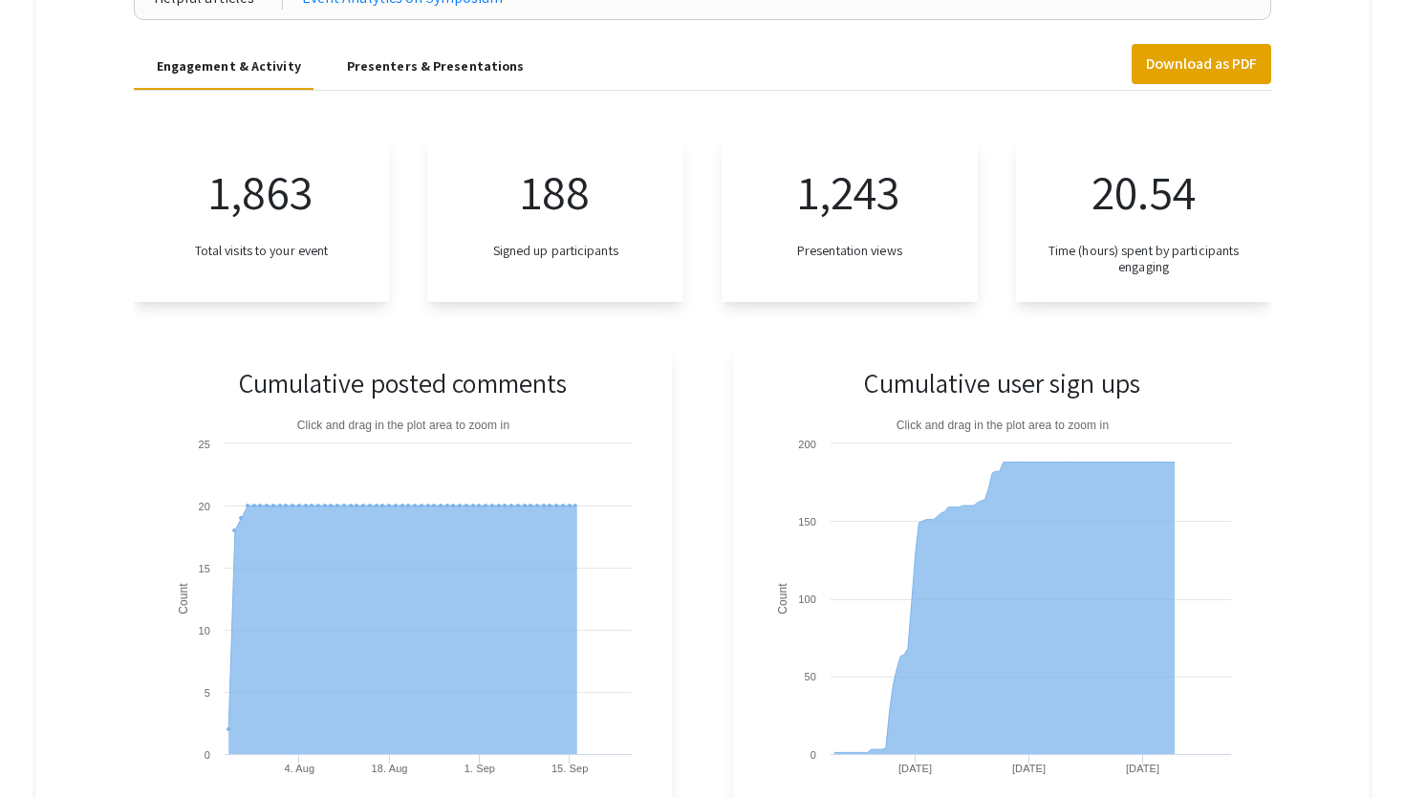
scroll to position [279, 0]
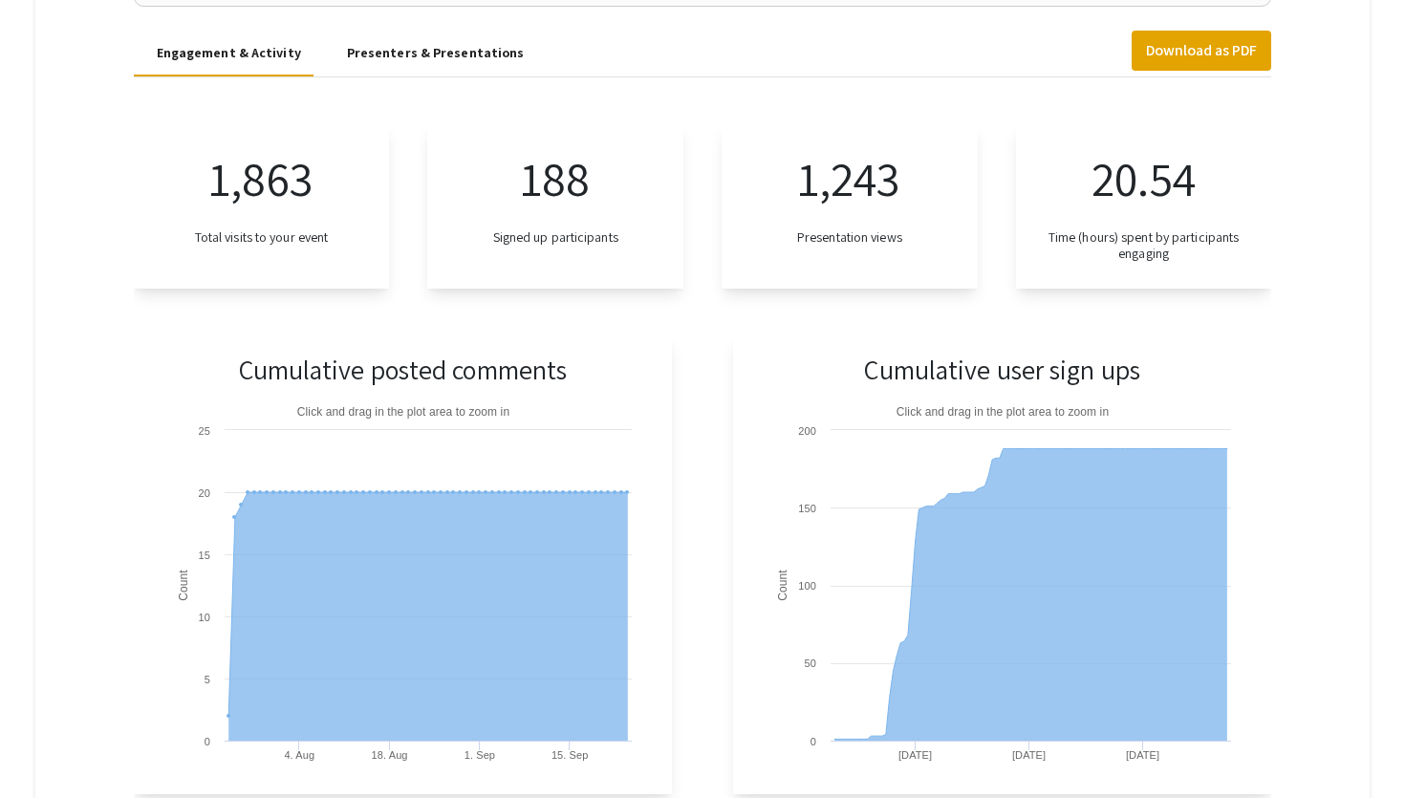
click at [441, 53] on div "Presenters & Presentations" at bounding box center [436, 53] width 178 height 20
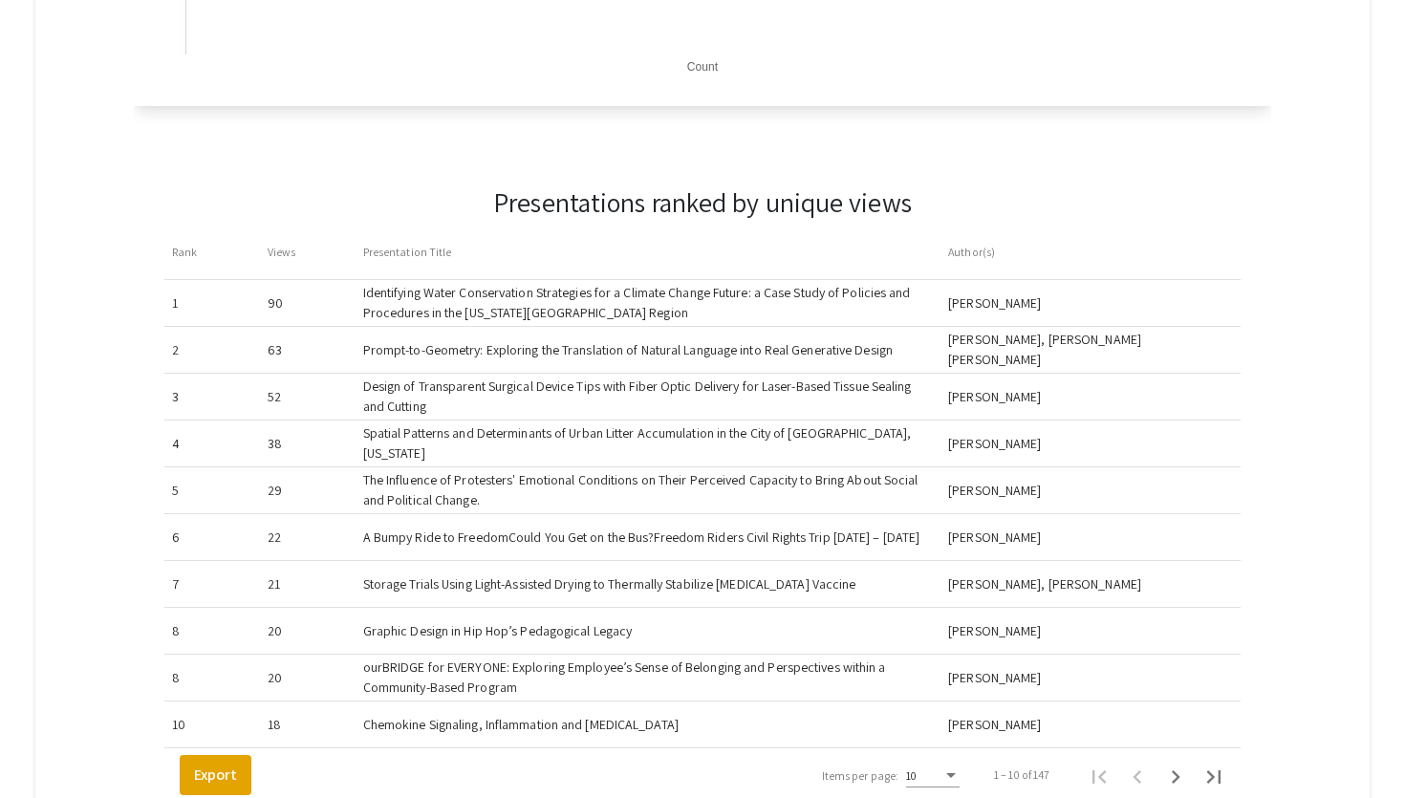
scroll to position [1472, 0]
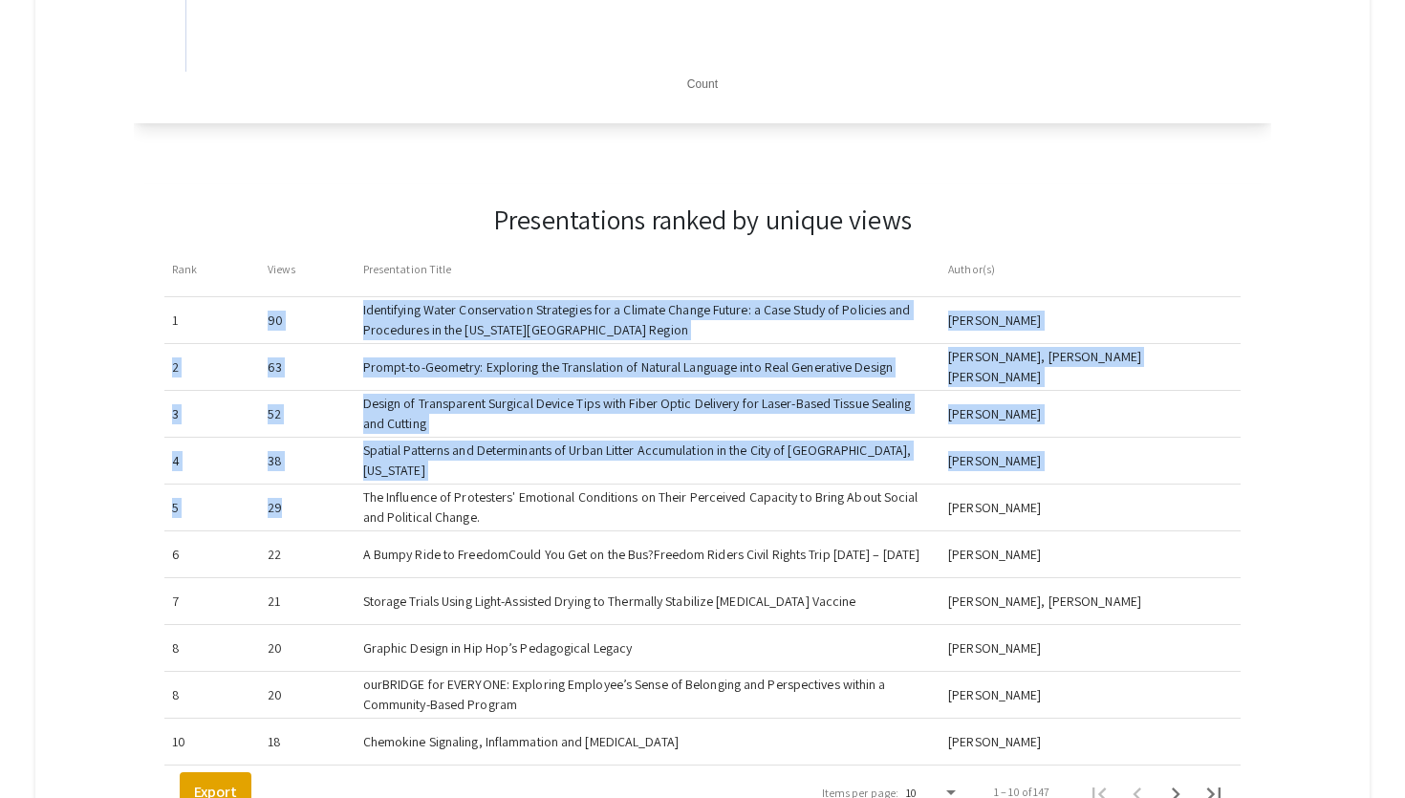
drag, startPoint x: 249, startPoint y: 323, endPoint x: 292, endPoint y: 502, distance: 183.9
click at [292, 502] on mat-table "Rank Views Presentation Title Author(s) 1 90 Identifying Water Conservation Str…" at bounding box center [702, 504] width 1077 height 523
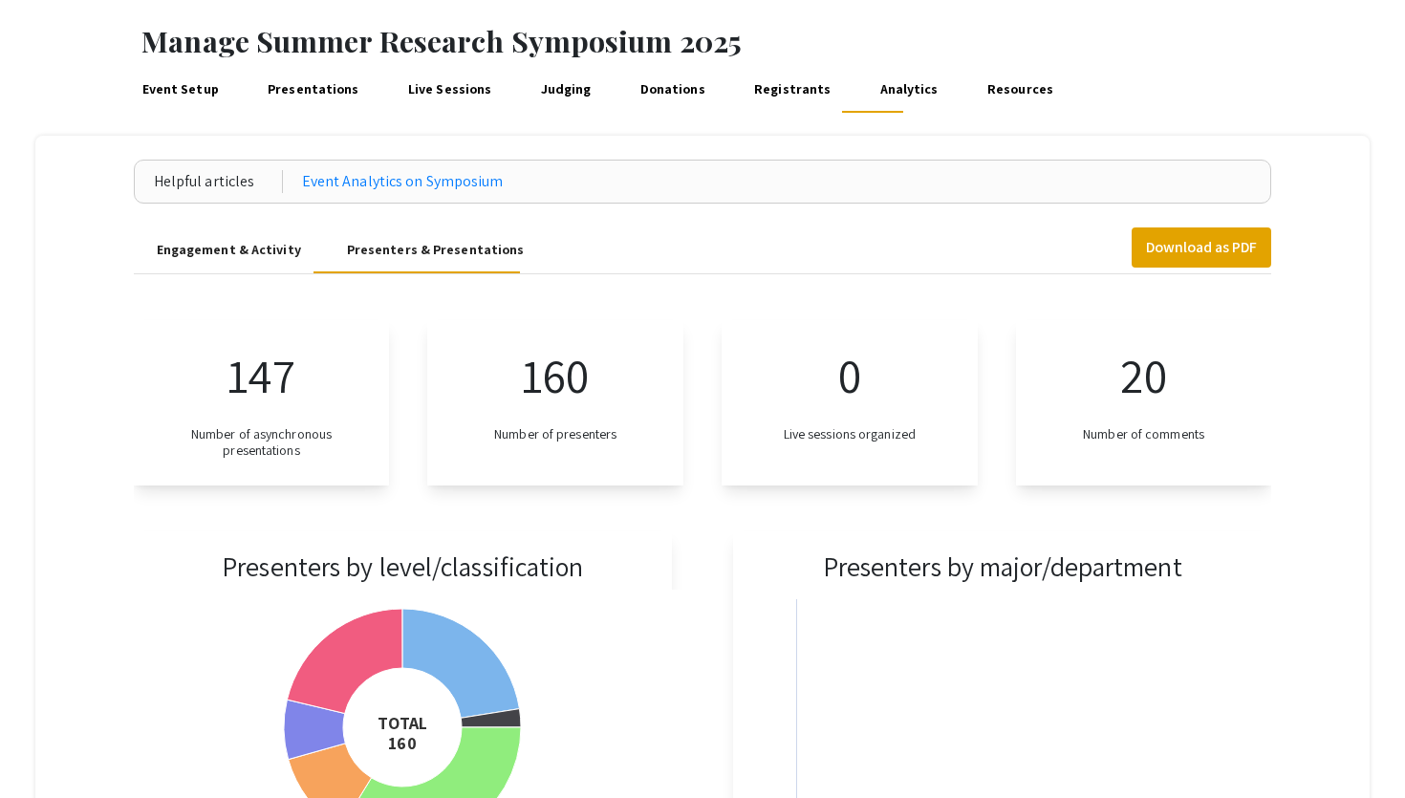
scroll to position [0, 0]
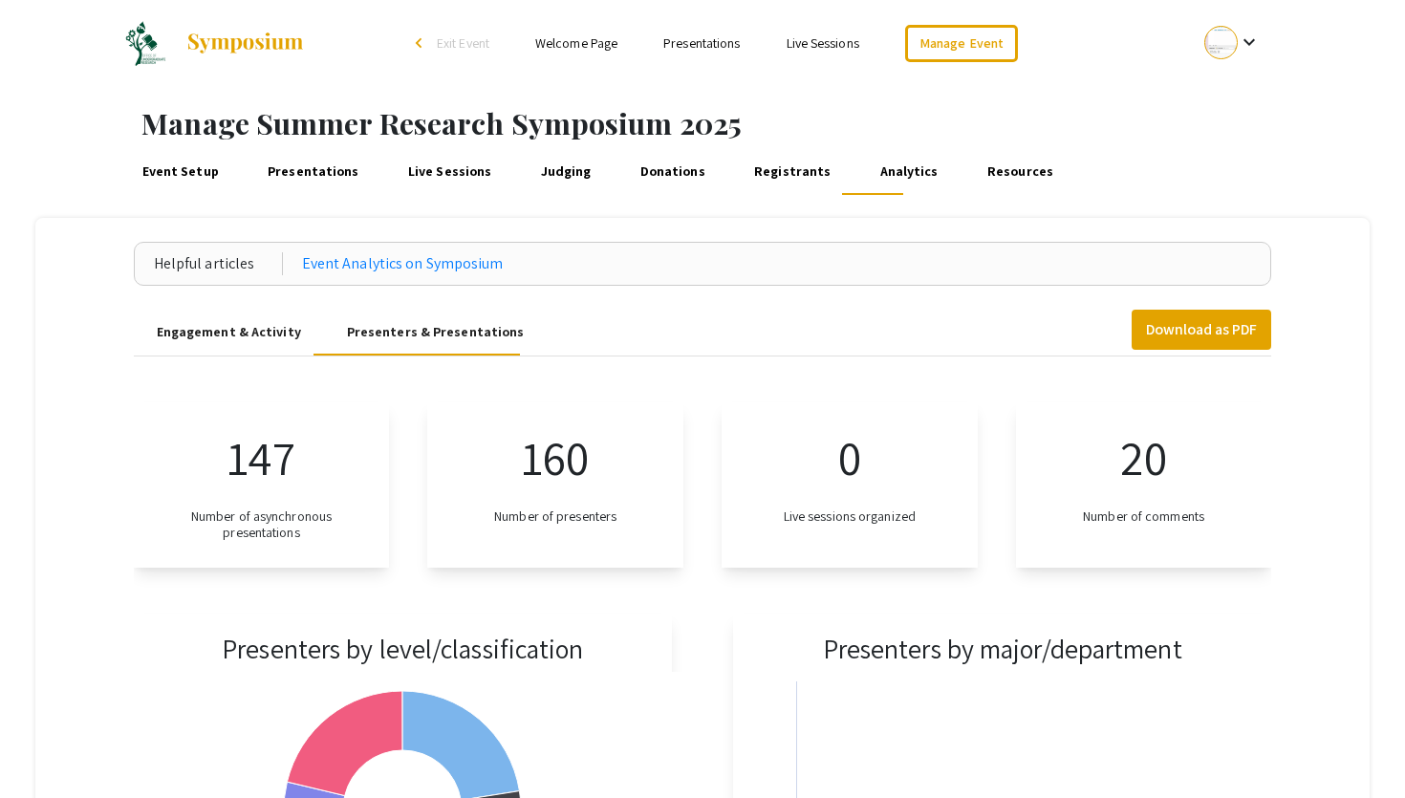
click at [691, 40] on link "Presentations" at bounding box center [701, 42] width 76 height 17
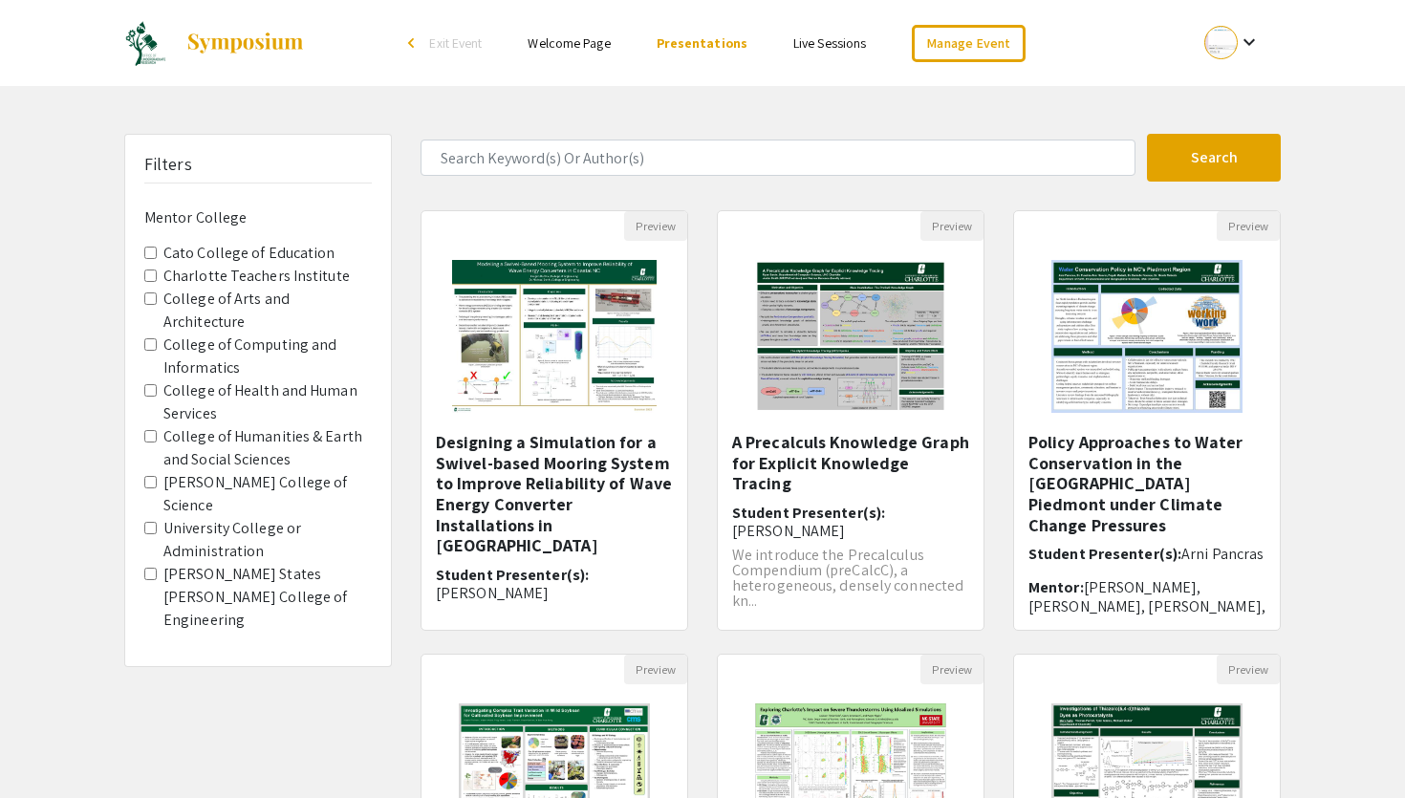
scroll to position [469, 0]
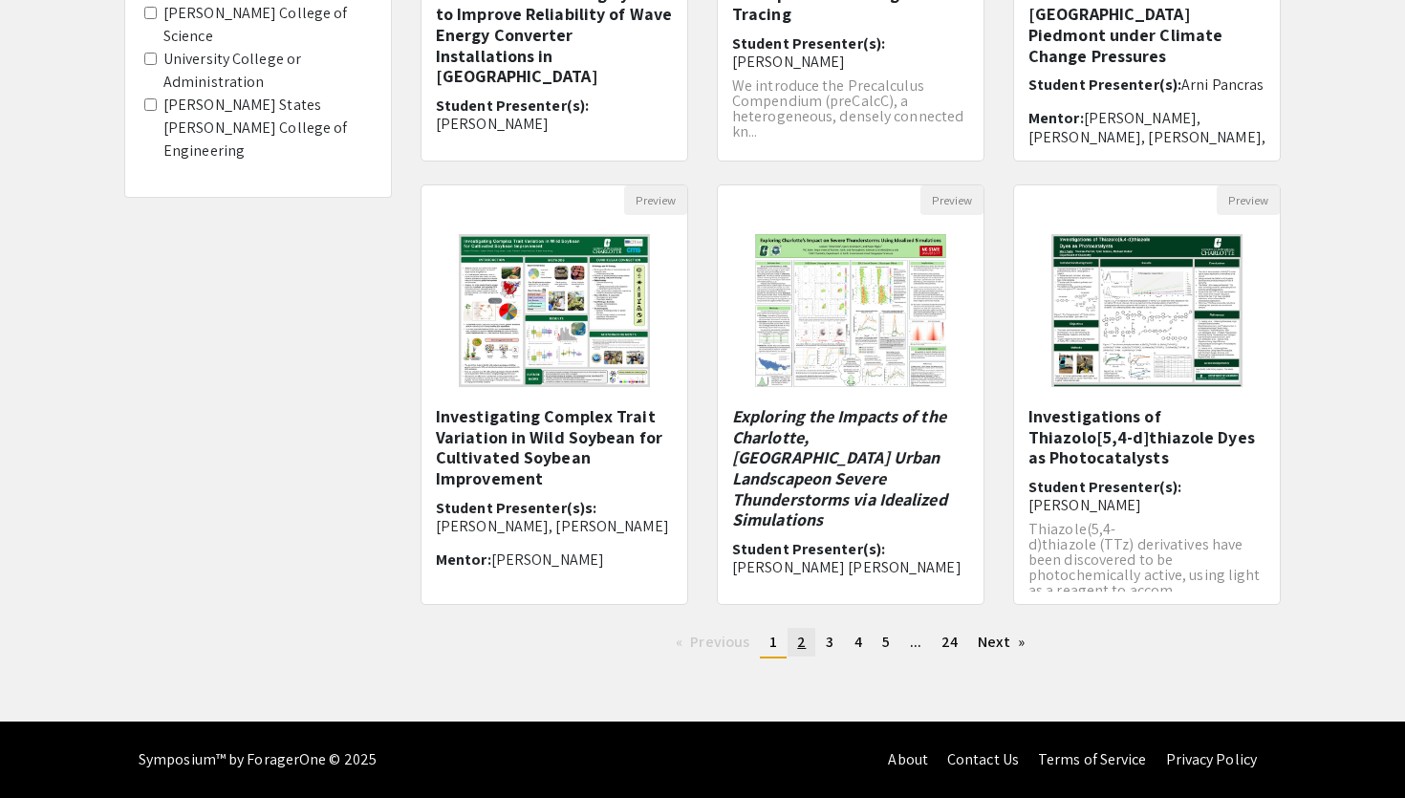
click at [804, 645] on span "2" at bounding box center [801, 642] width 9 height 20
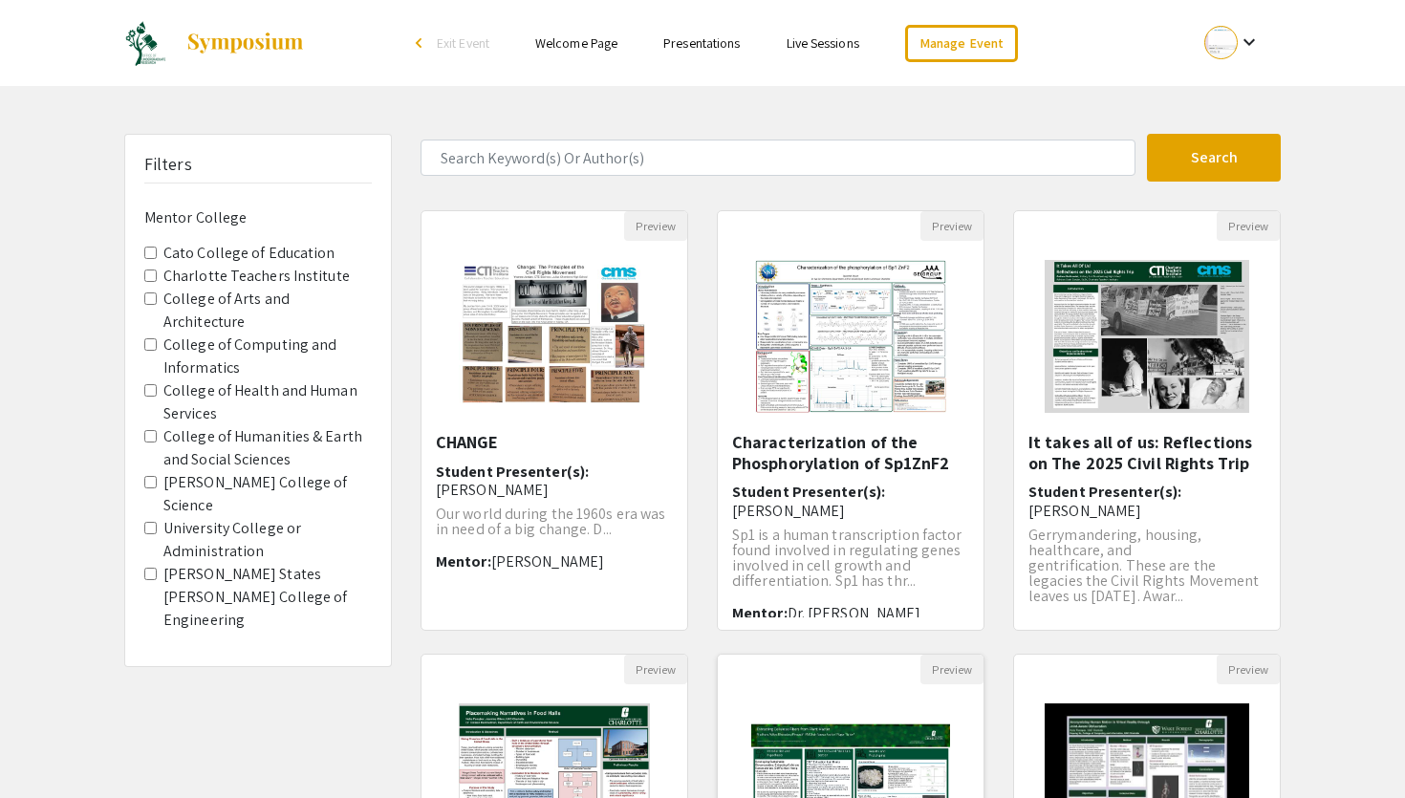
scroll to position [469, 0]
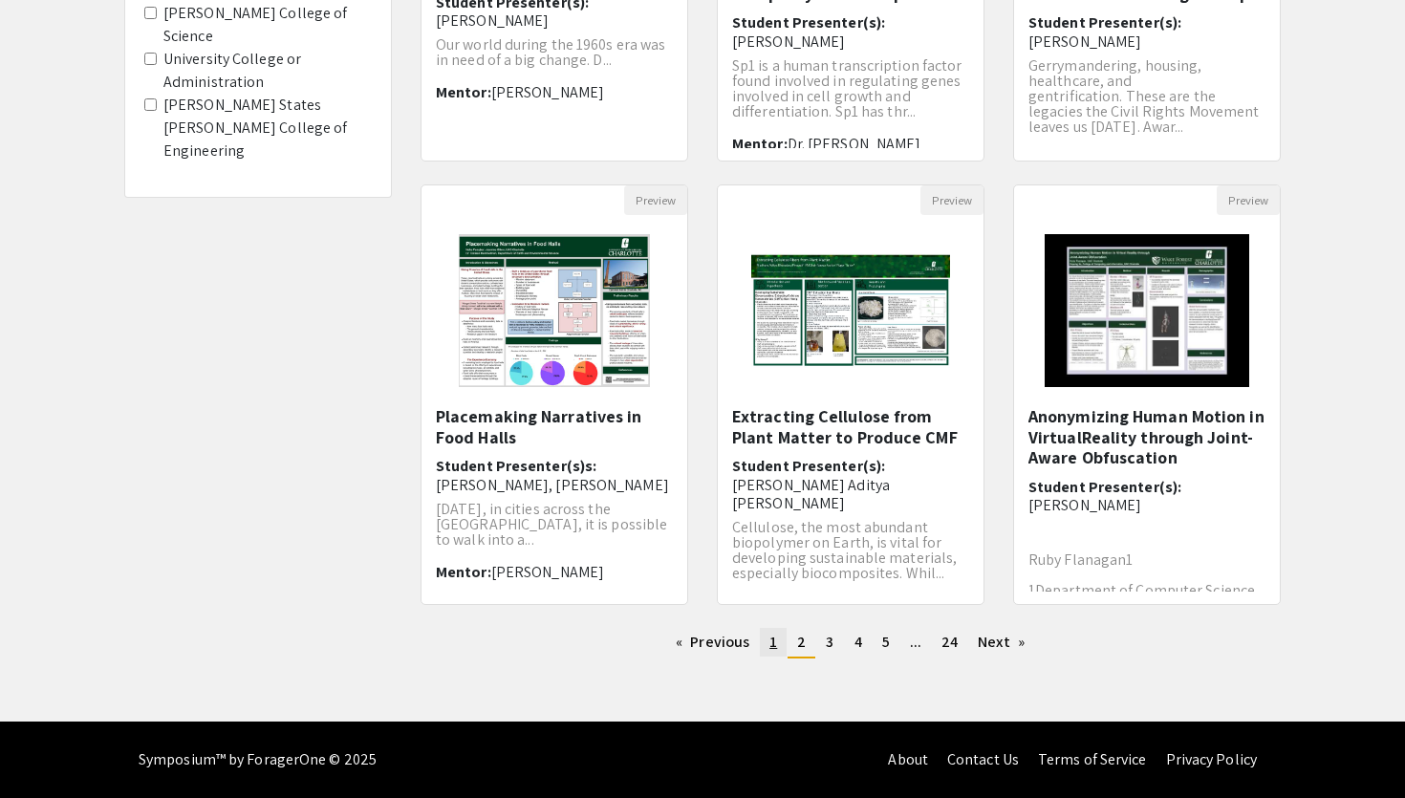
click at [770, 639] on span "1" at bounding box center [774, 642] width 8 height 20
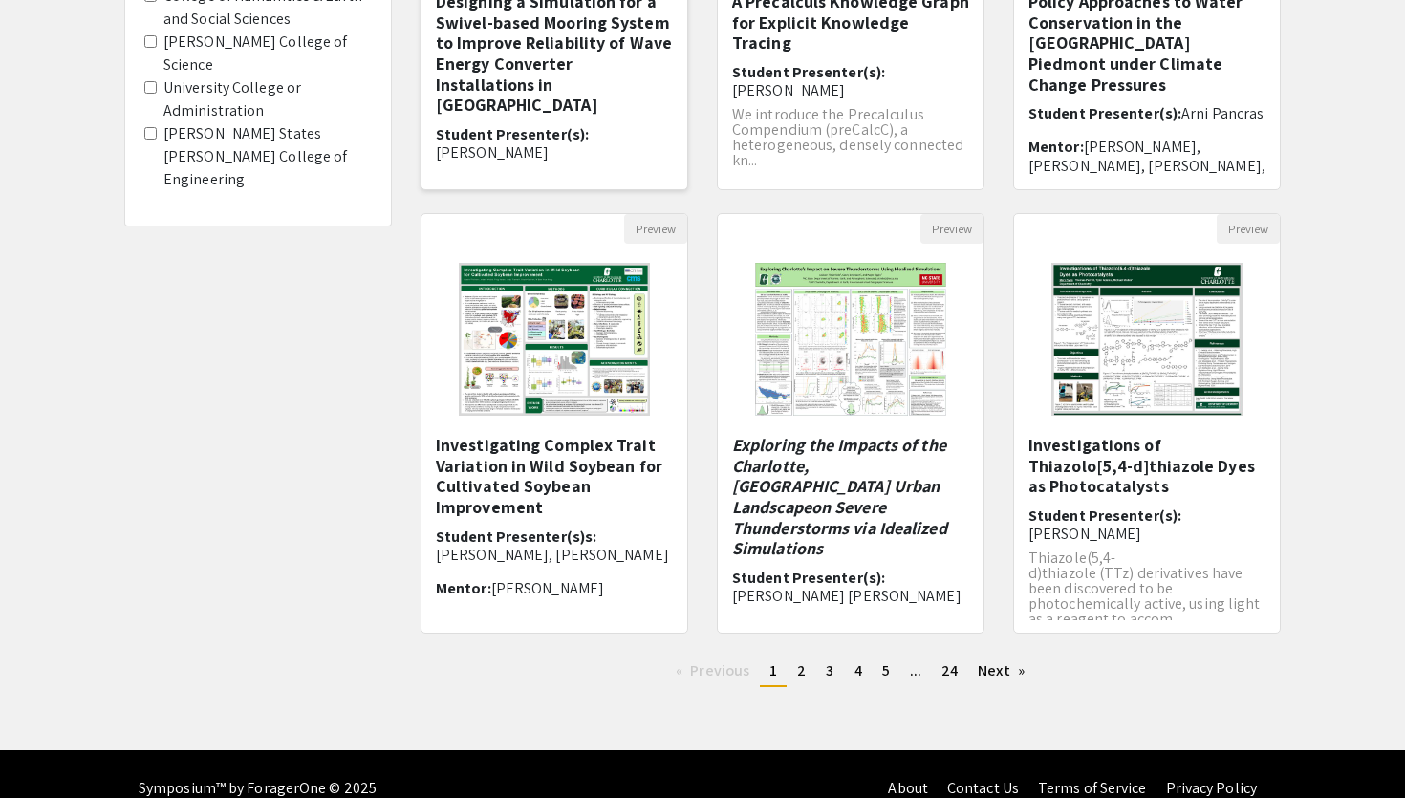
scroll to position [469, 0]
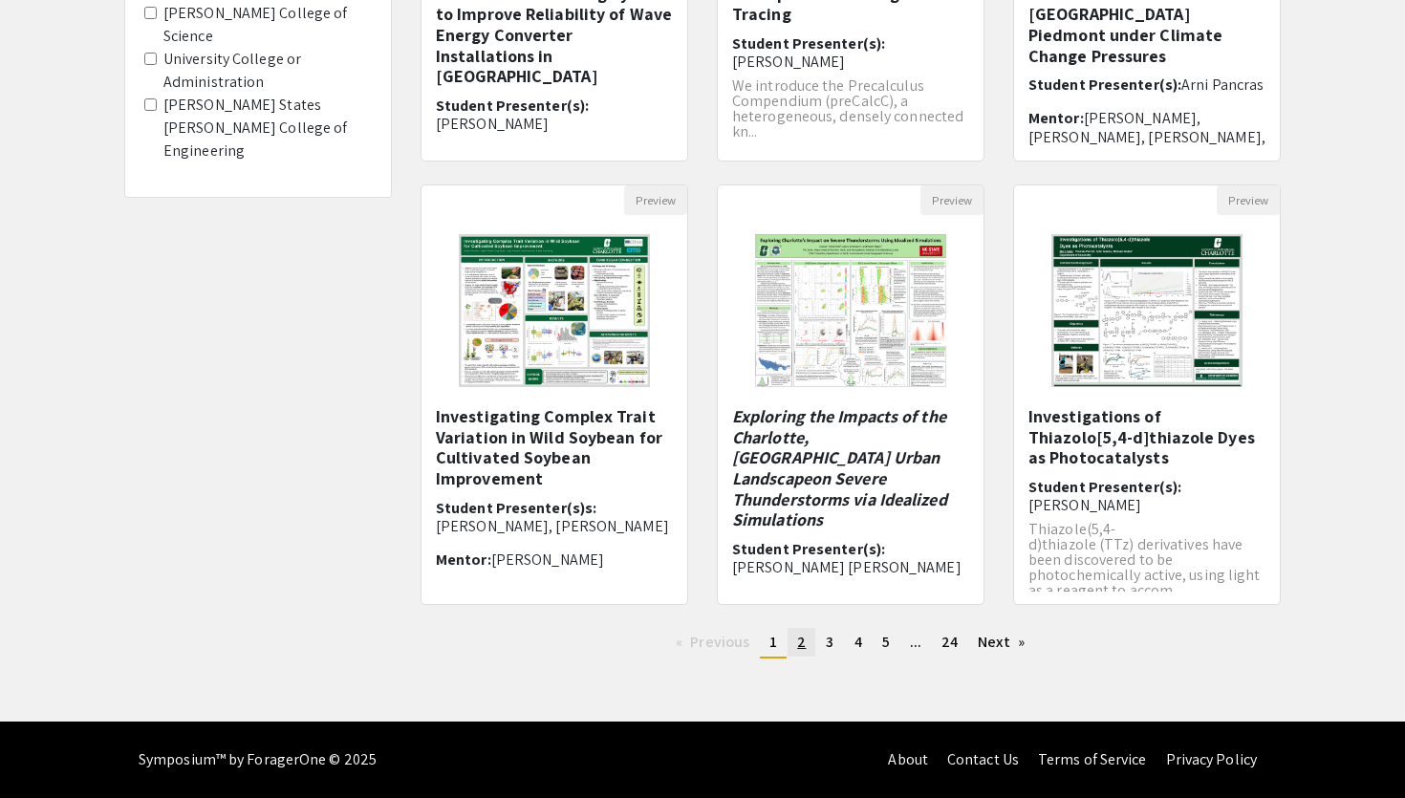
click at [801, 643] on span "2" at bounding box center [801, 642] width 9 height 20
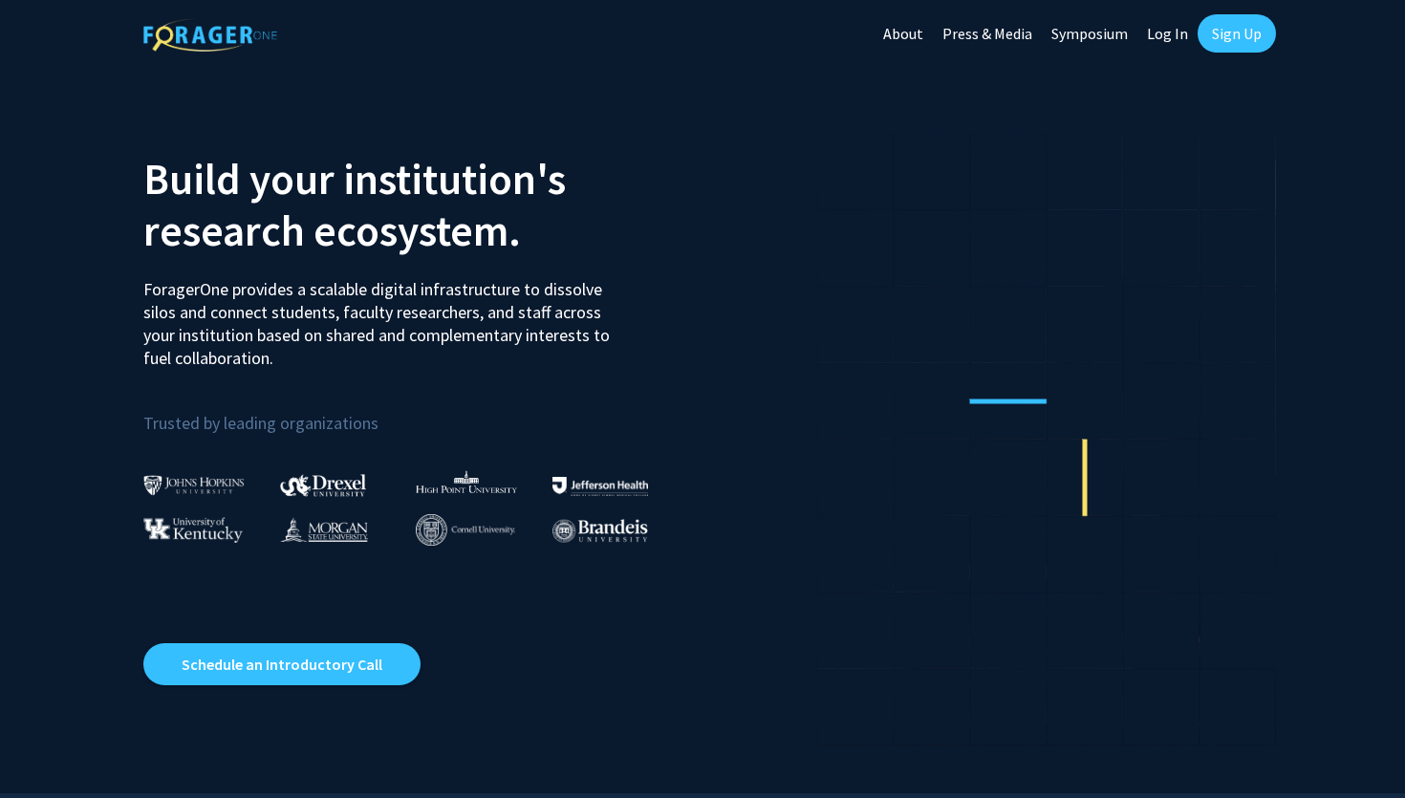
click at [1163, 33] on link "Log In" at bounding box center [1168, 33] width 60 height 67
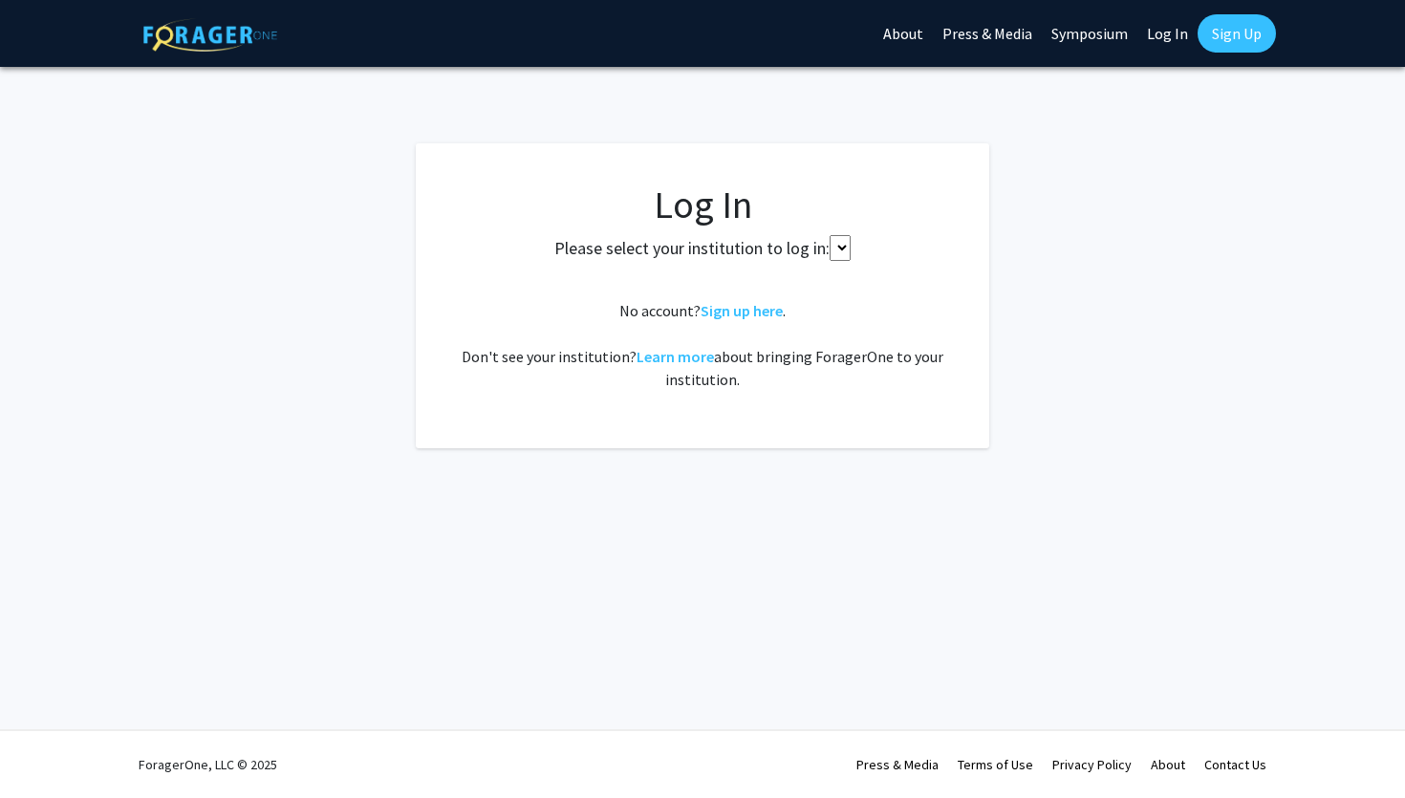
select select
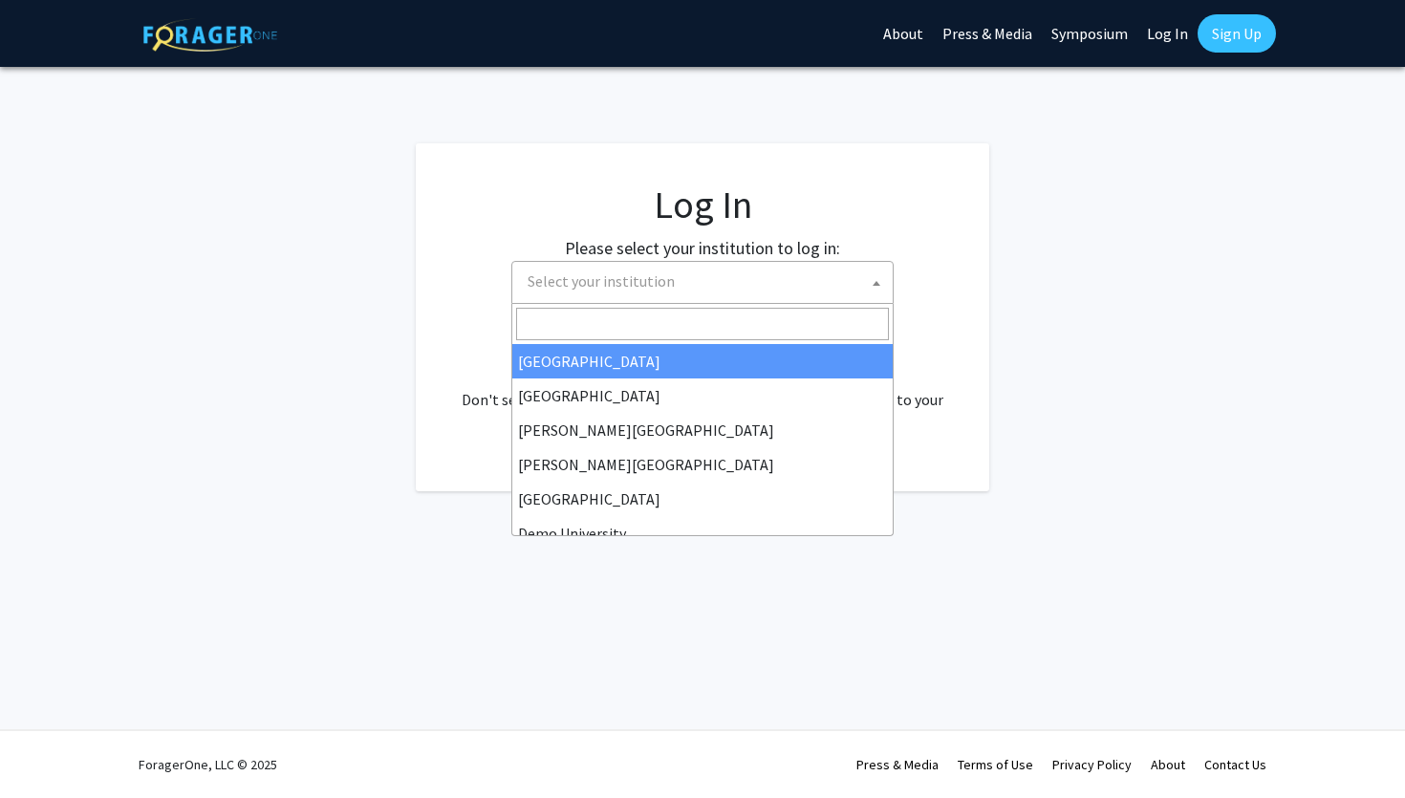
click at [636, 285] on span "Select your institution" at bounding box center [601, 280] width 147 height 19
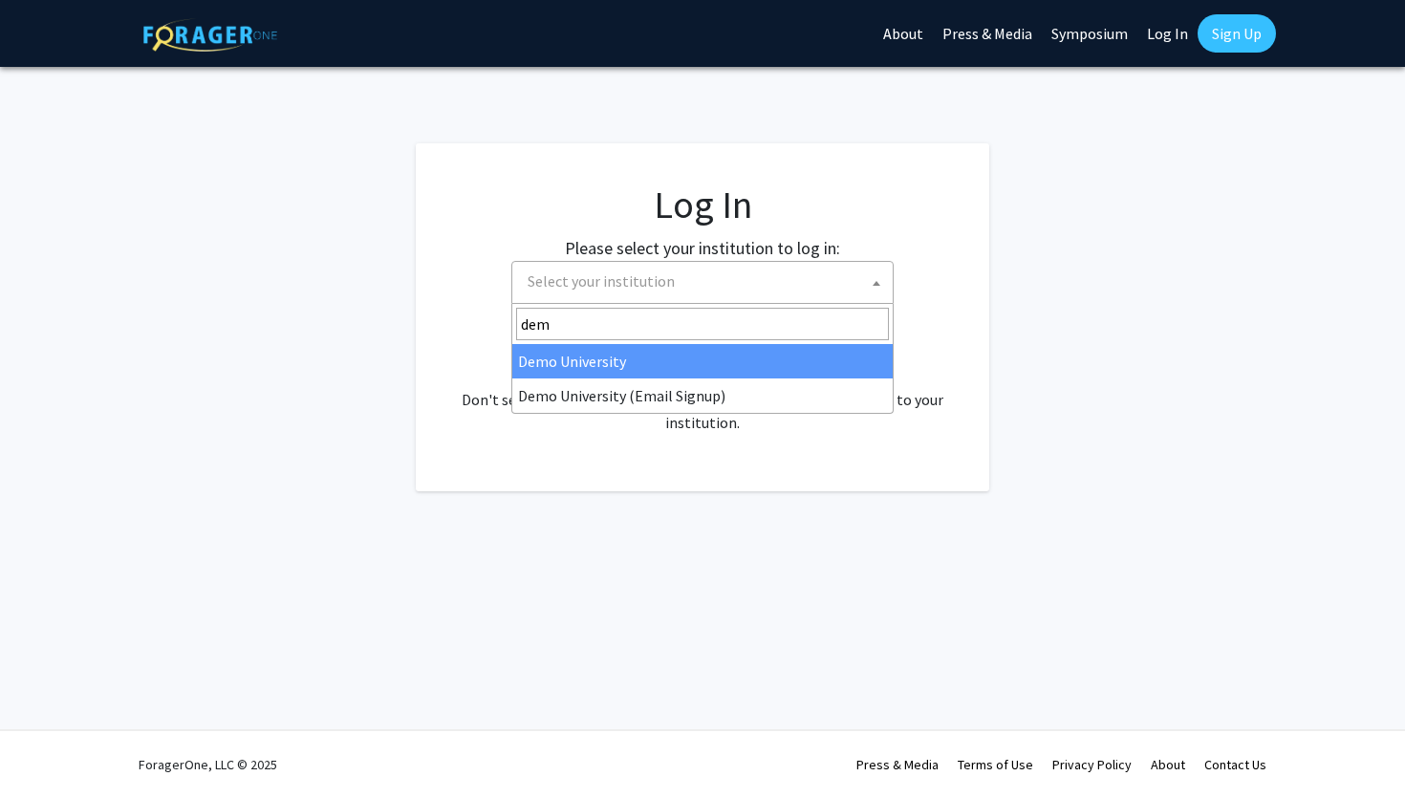
type input "demo"
select select "8"
